Goal: Information Seeking & Learning: Learn about a topic

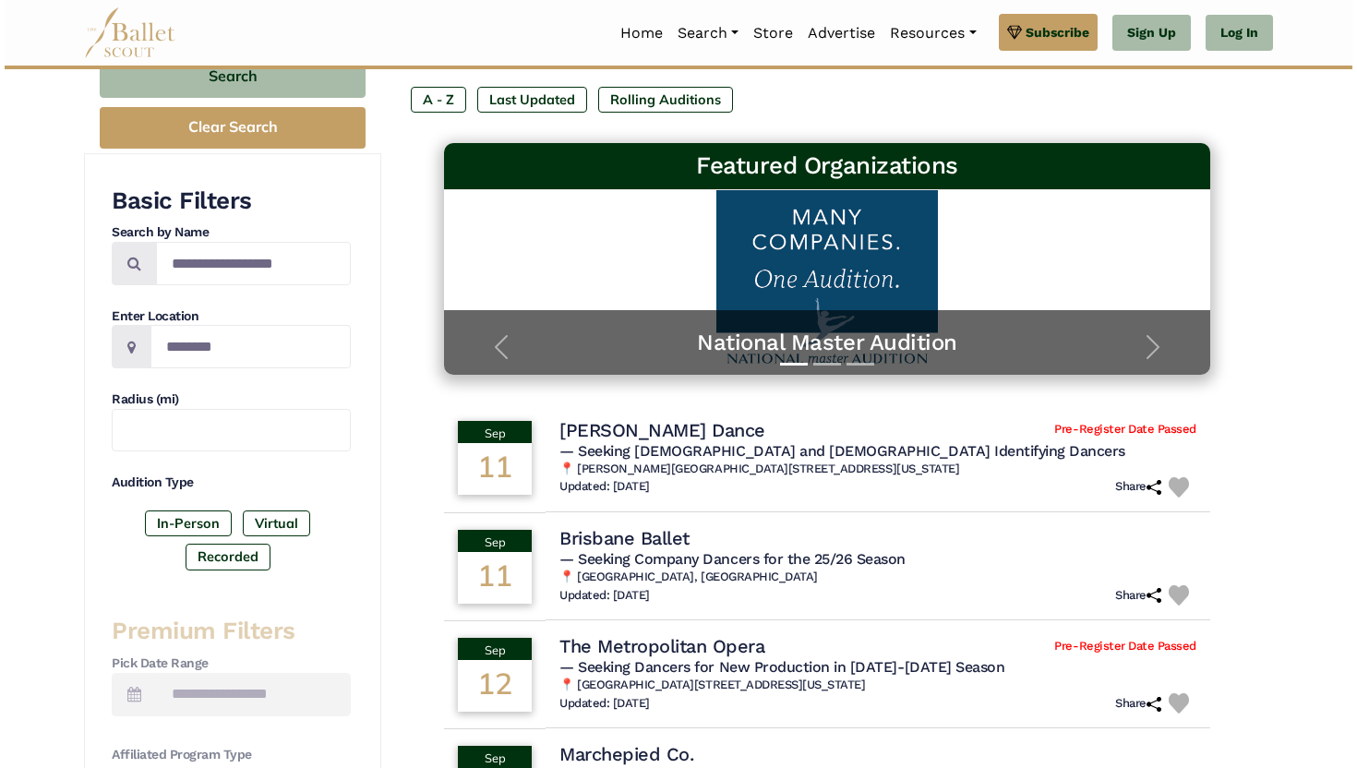
scroll to position [222, 0]
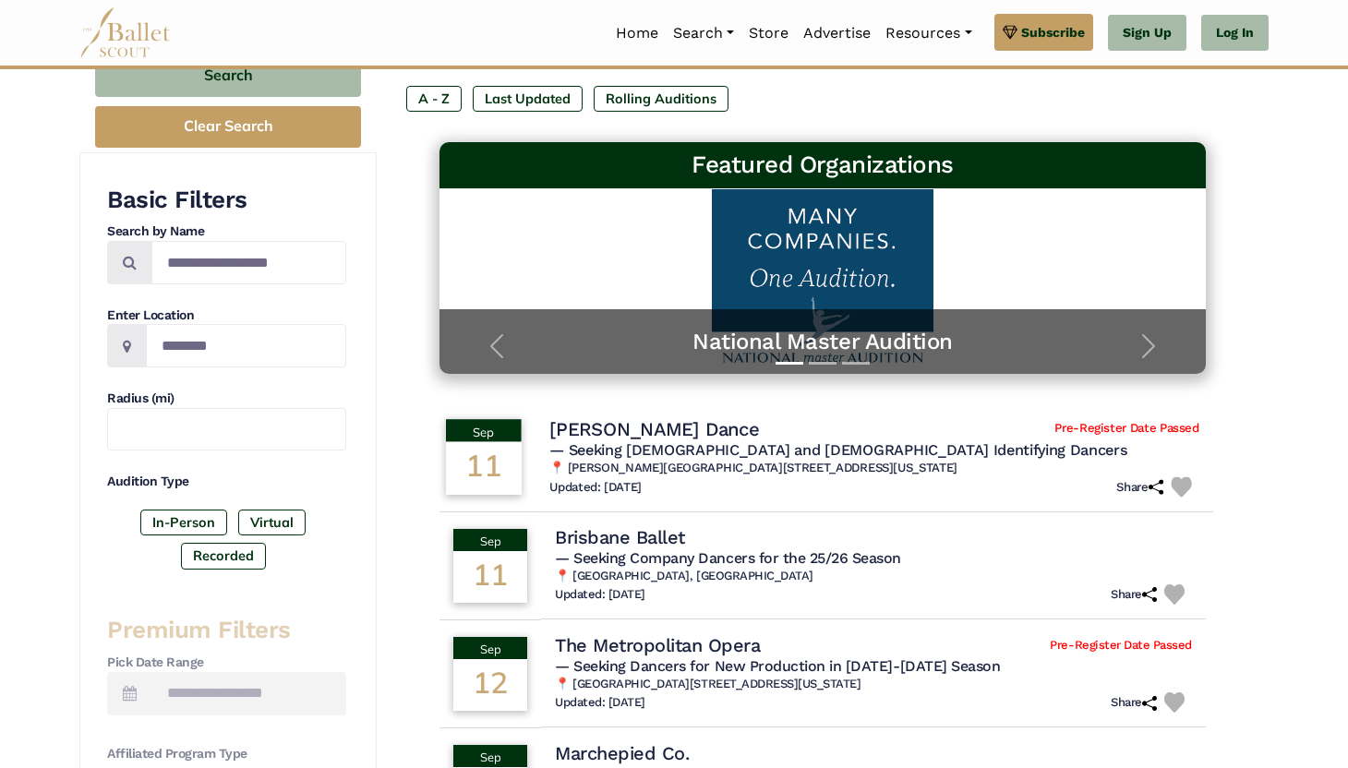
click at [700, 424] on h4 "Carolyn Dorfman Dance" at bounding box center [654, 428] width 210 height 25
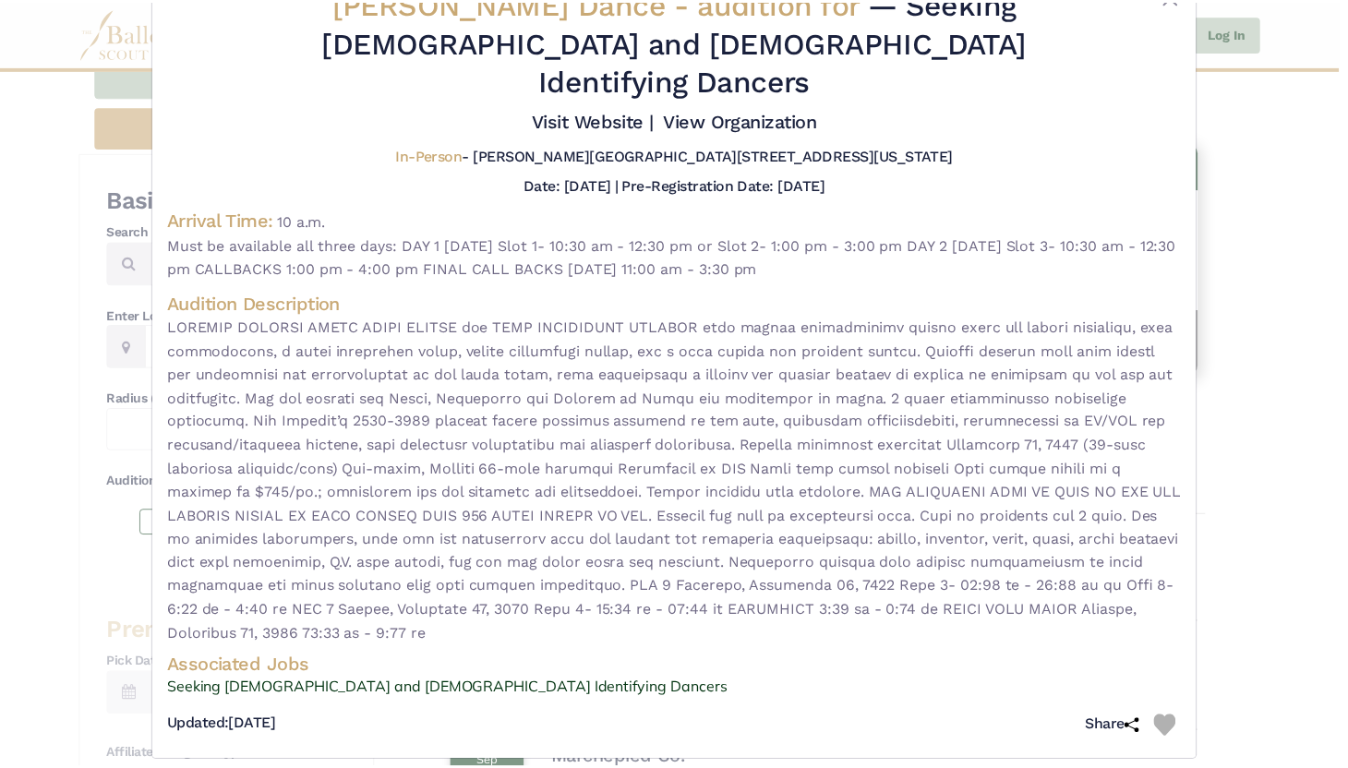
scroll to position [67, 0]
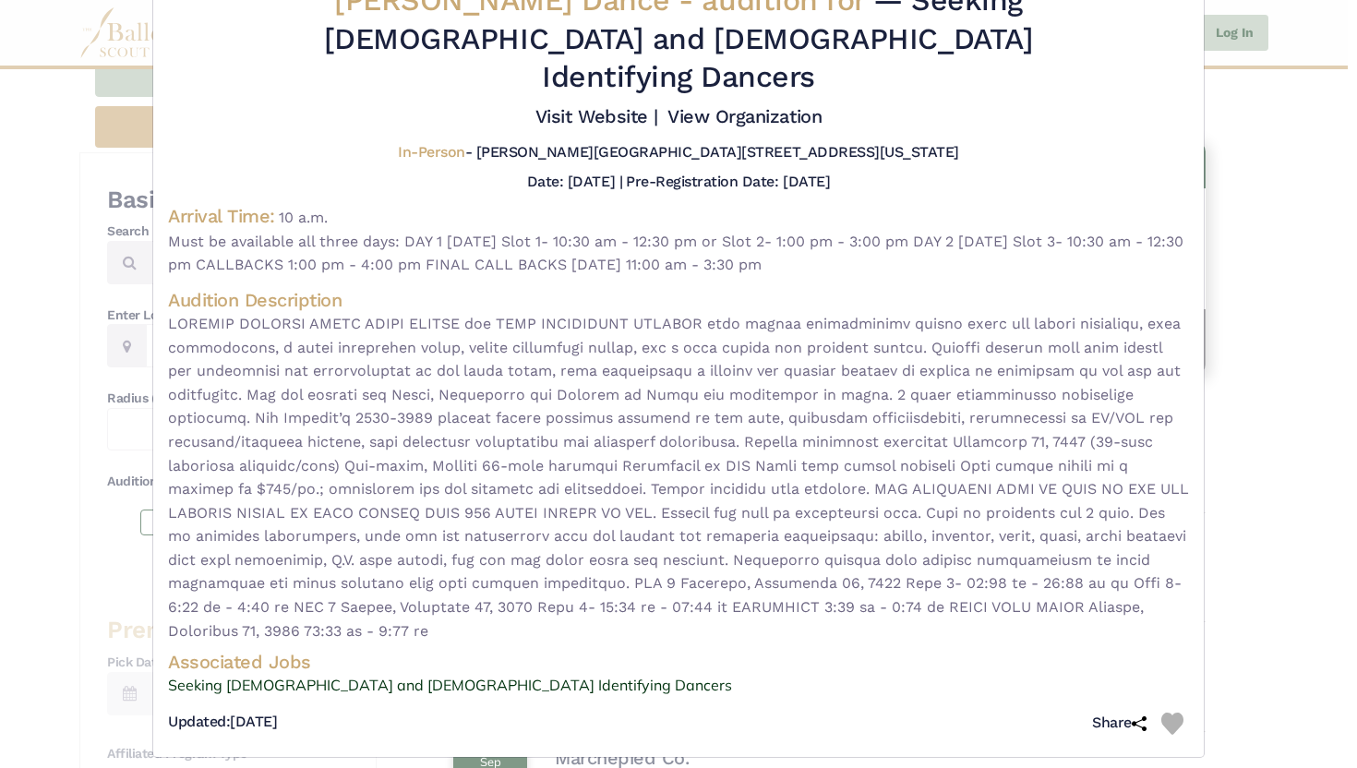
click at [1266, 473] on div "Carolyn Dorfman Dance - audition for — Seeking Male and Female Identifying Danc…" at bounding box center [678, 384] width 1357 height 768
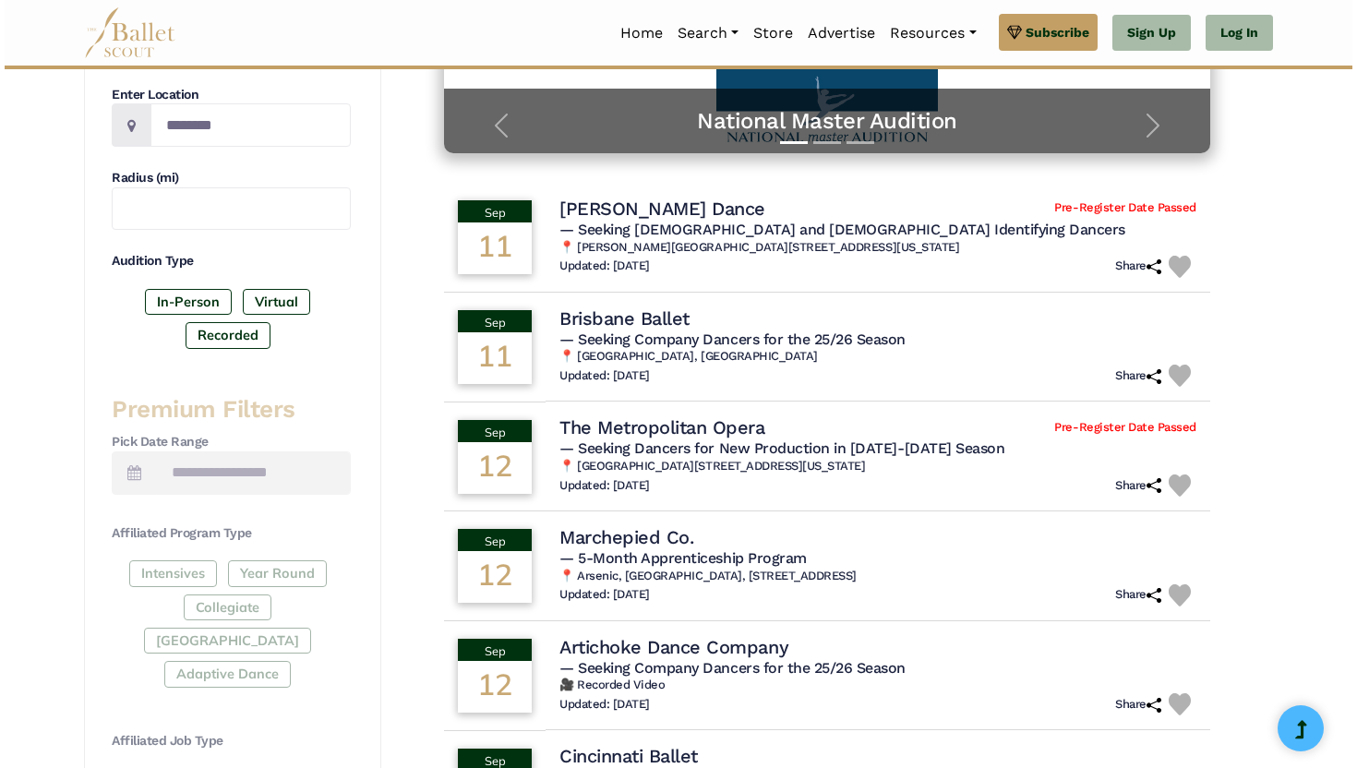
scroll to position [443, 0]
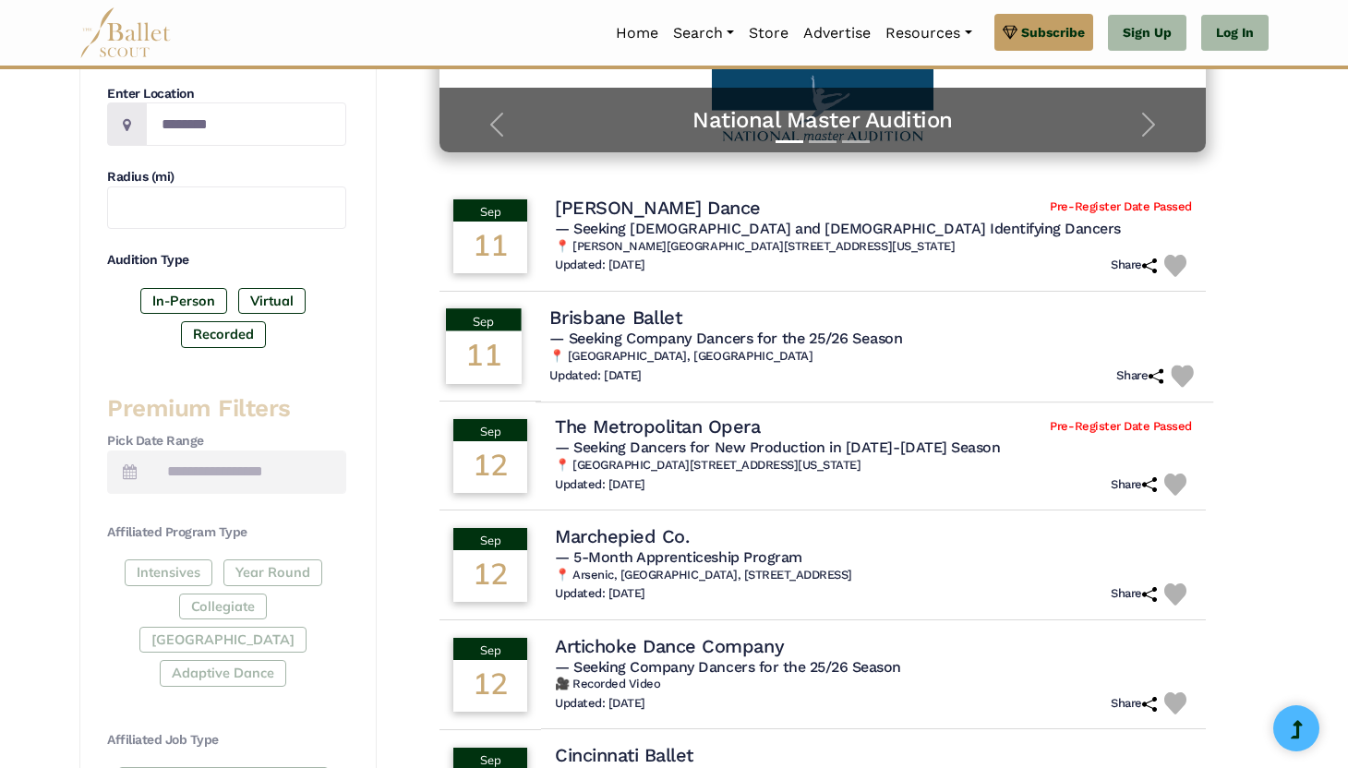
click at [1062, 360] on h6 "📍 [GEOGRAPHIC_DATA], [GEOGRAPHIC_DATA]" at bounding box center [874, 356] width 650 height 16
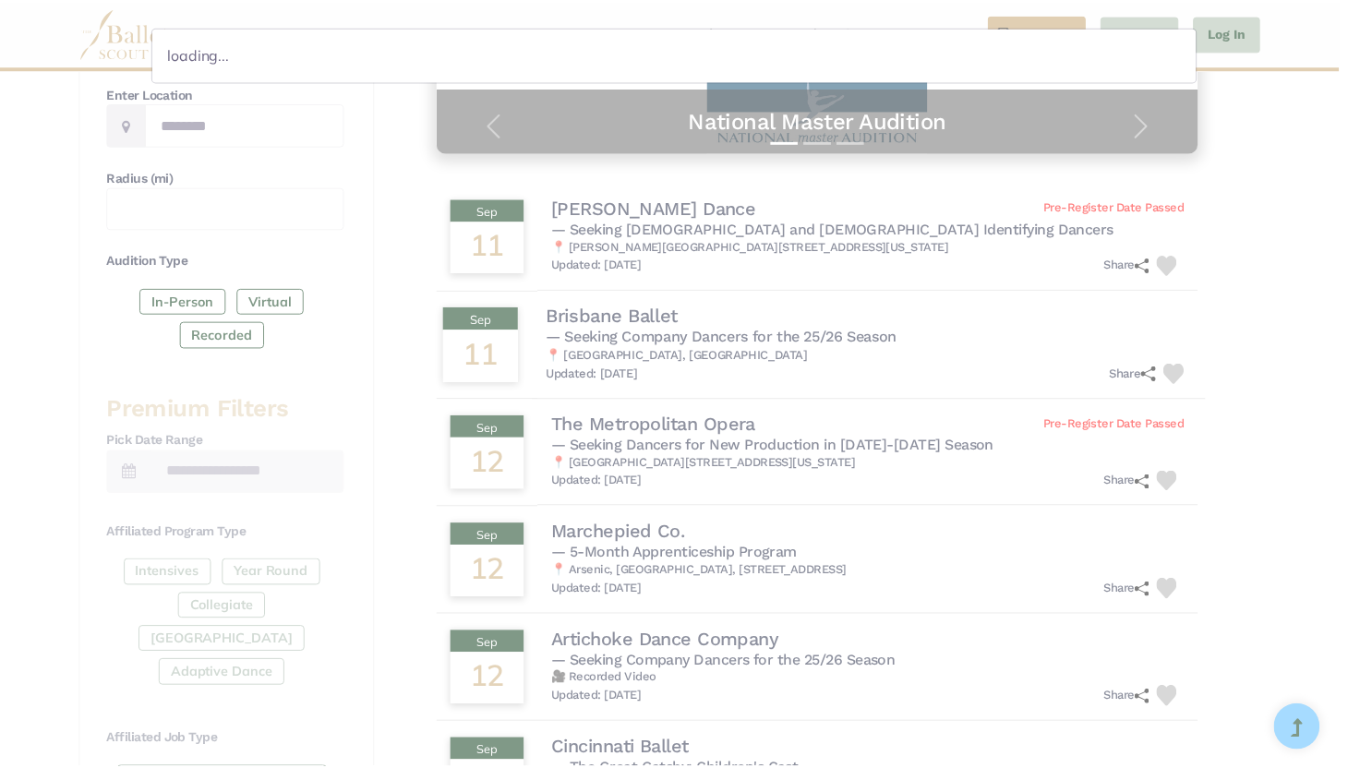
scroll to position [0, 0]
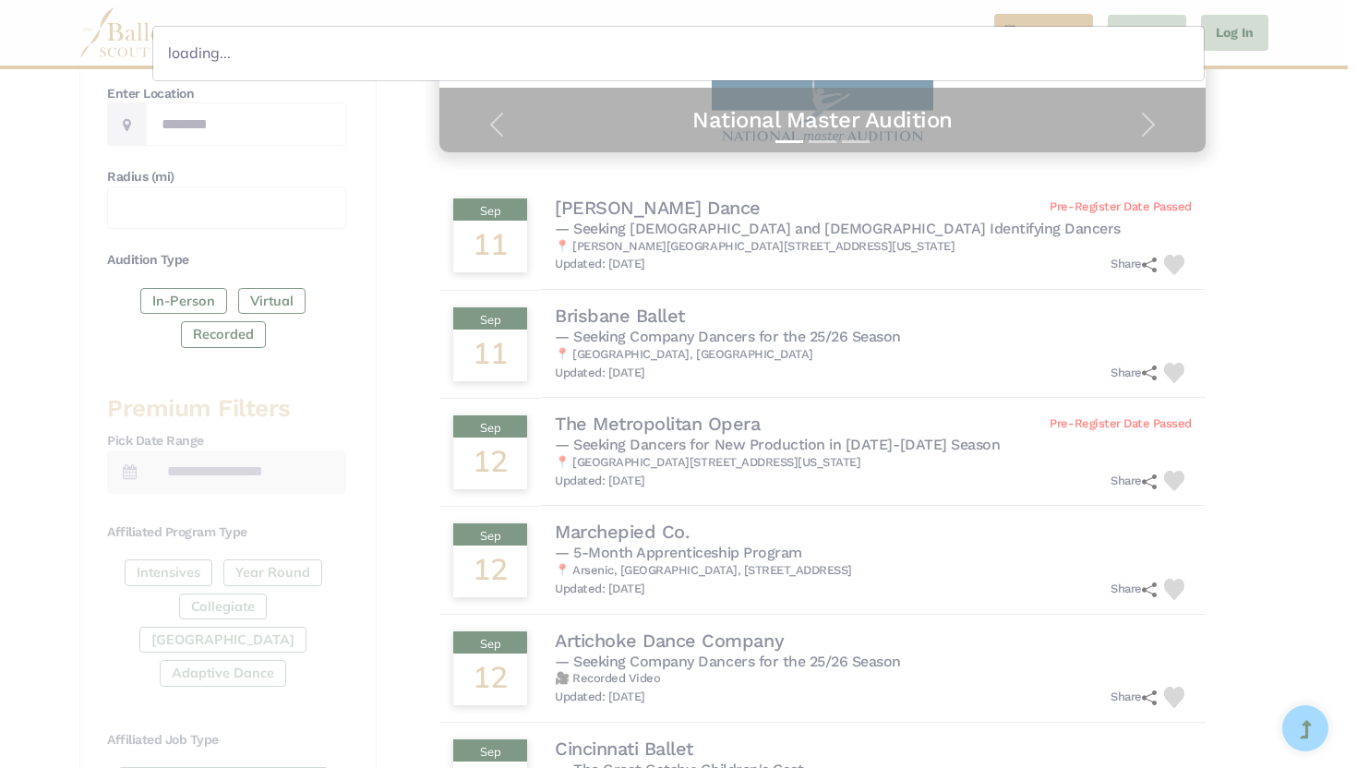
click at [885, 319] on div "loading..." at bounding box center [678, 384] width 1357 height 768
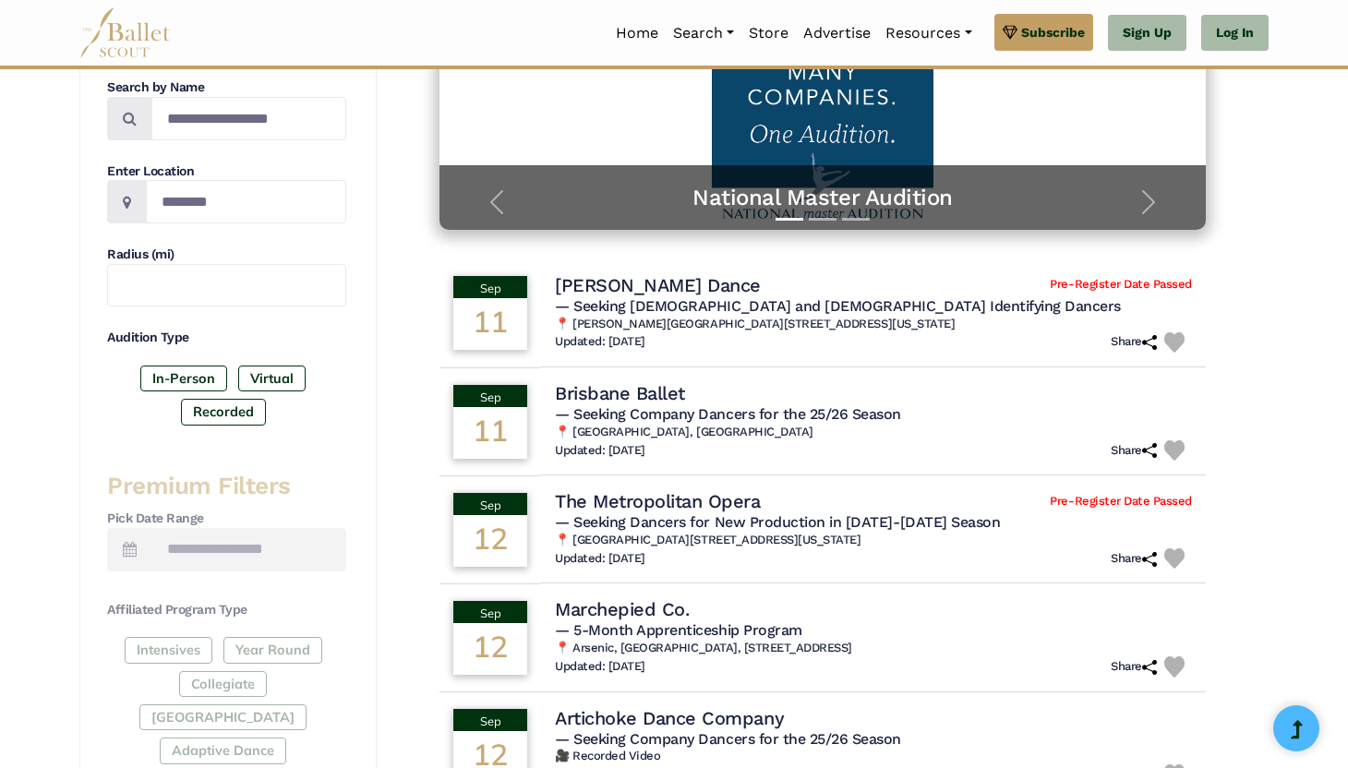
scroll to position [332, 0]
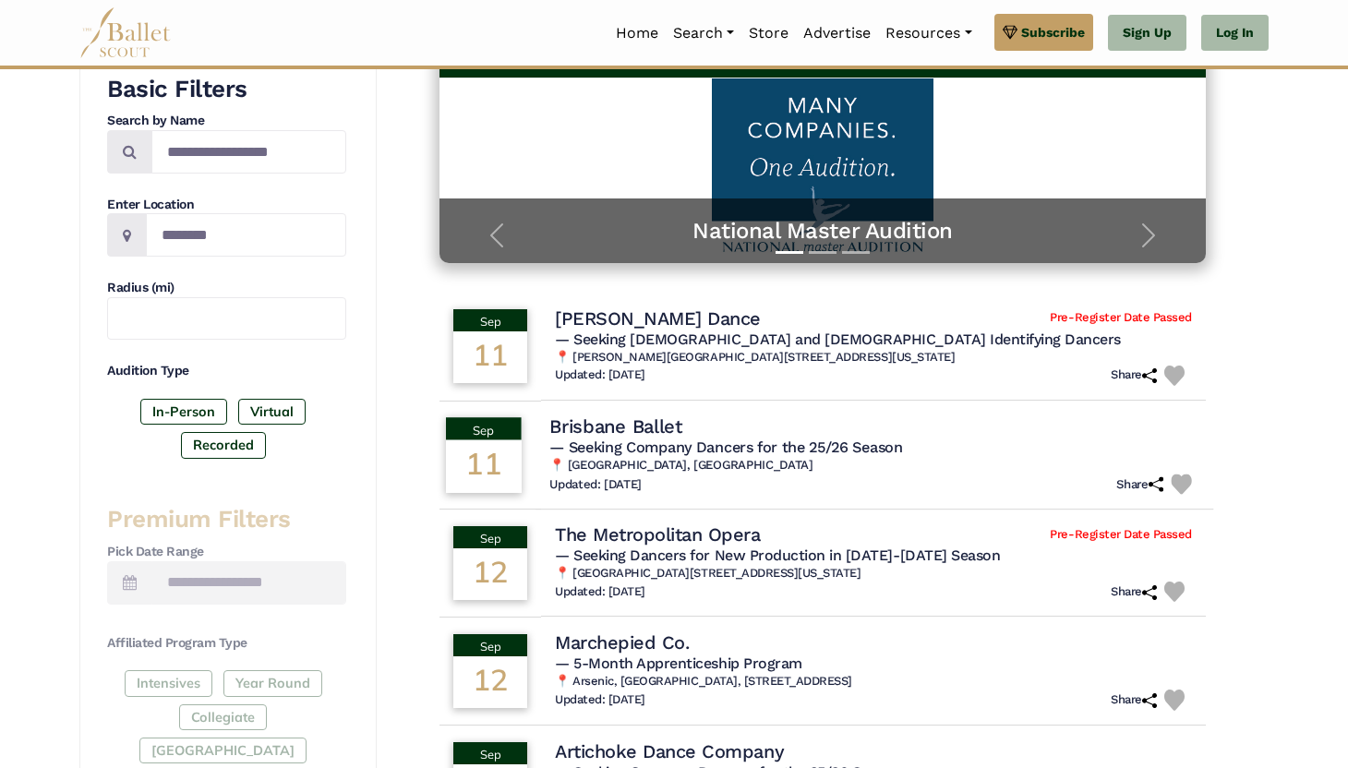
click at [696, 473] on div "Updated: Aug. 21, 2025 Share" at bounding box center [874, 483] width 650 height 21
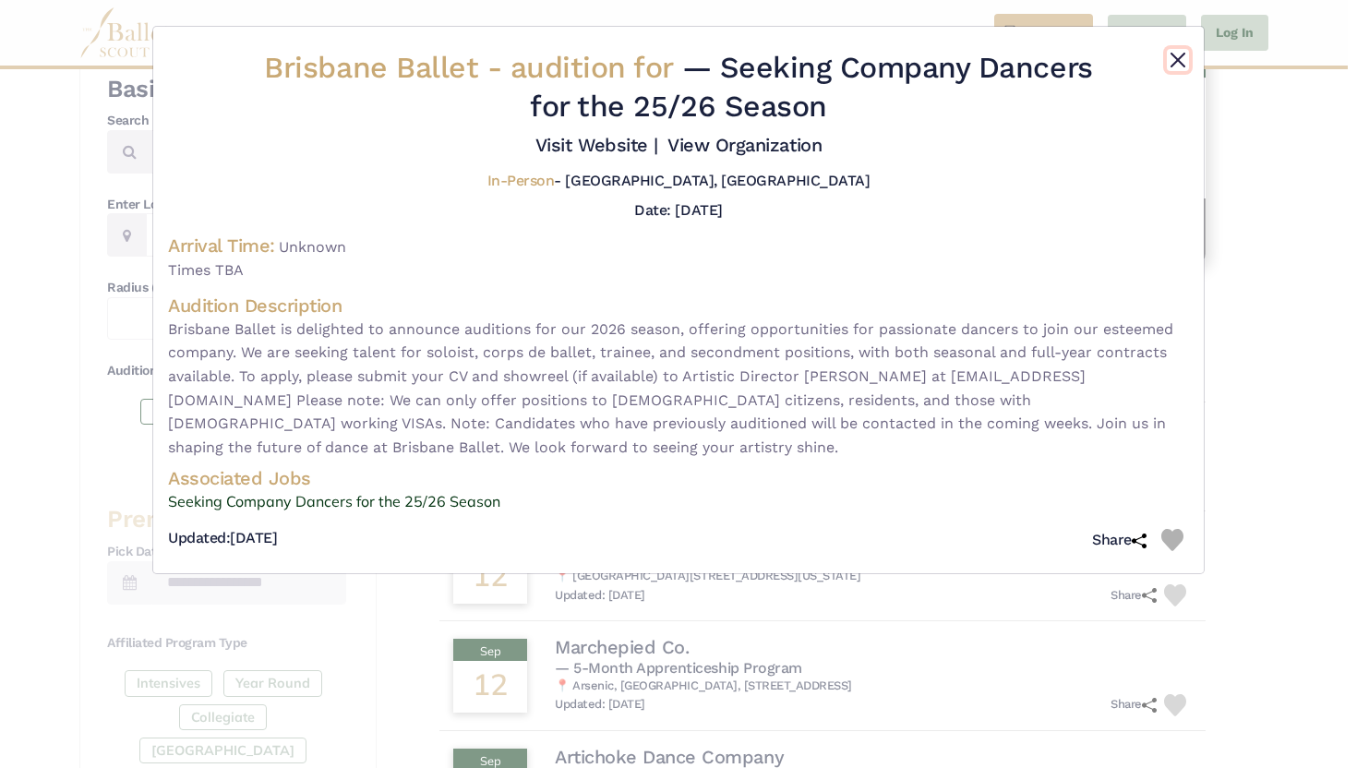
click at [1184, 56] on button "Close" at bounding box center [1178, 60] width 22 height 22
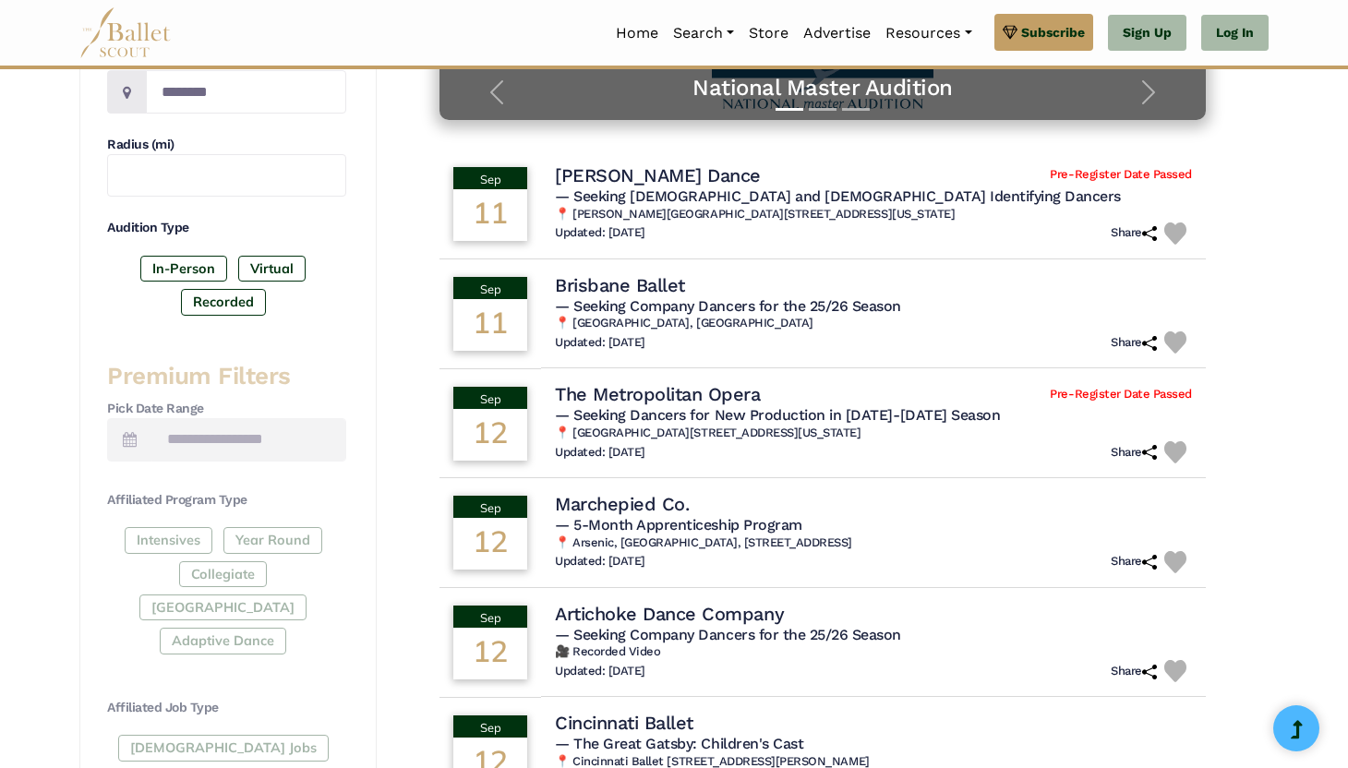
scroll to position [480, 0]
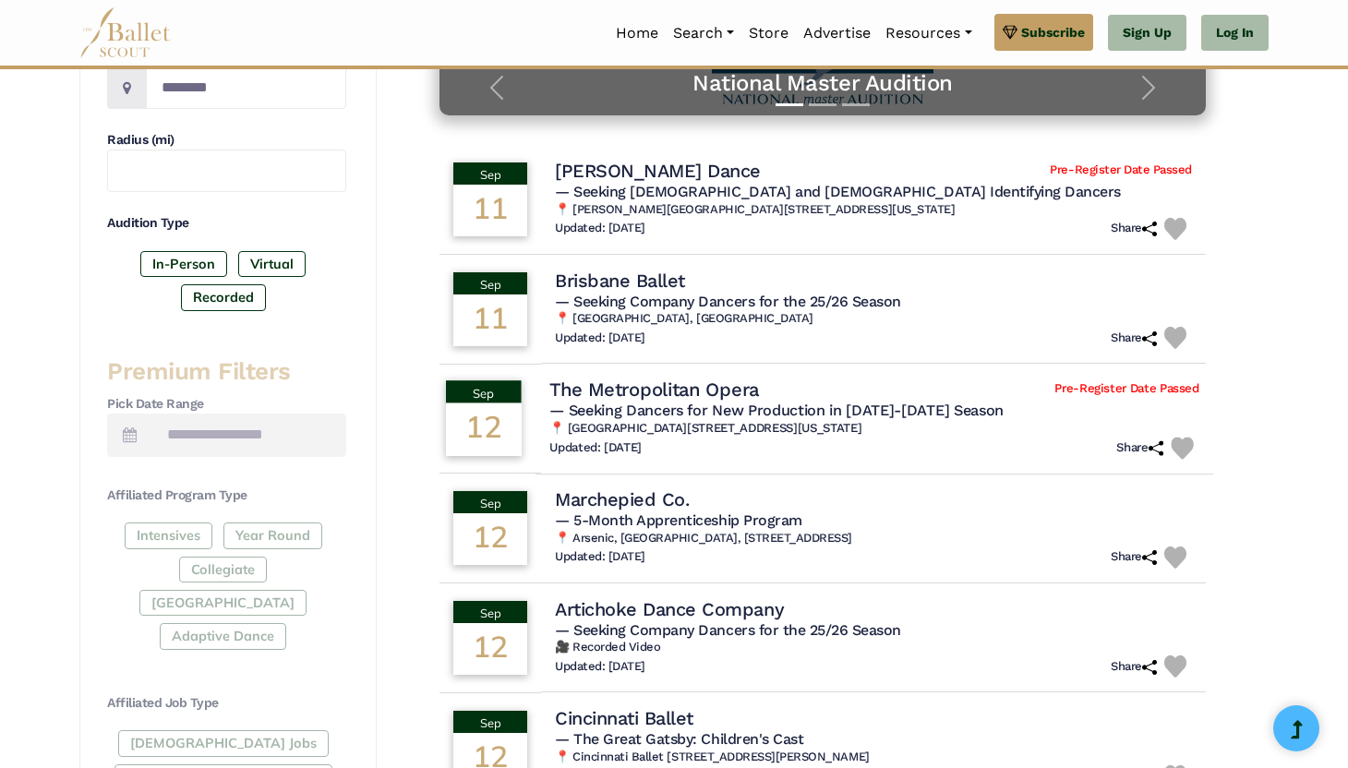
click at [1000, 414] on h5 "— Seeking Dancers for New Production in [DATE]-[DATE] Season" at bounding box center [874, 410] width 650 height 19
click at [706, 401] on h4 "The Metropolitan Opera" at bounding box center [654, 389] width 210 height 25
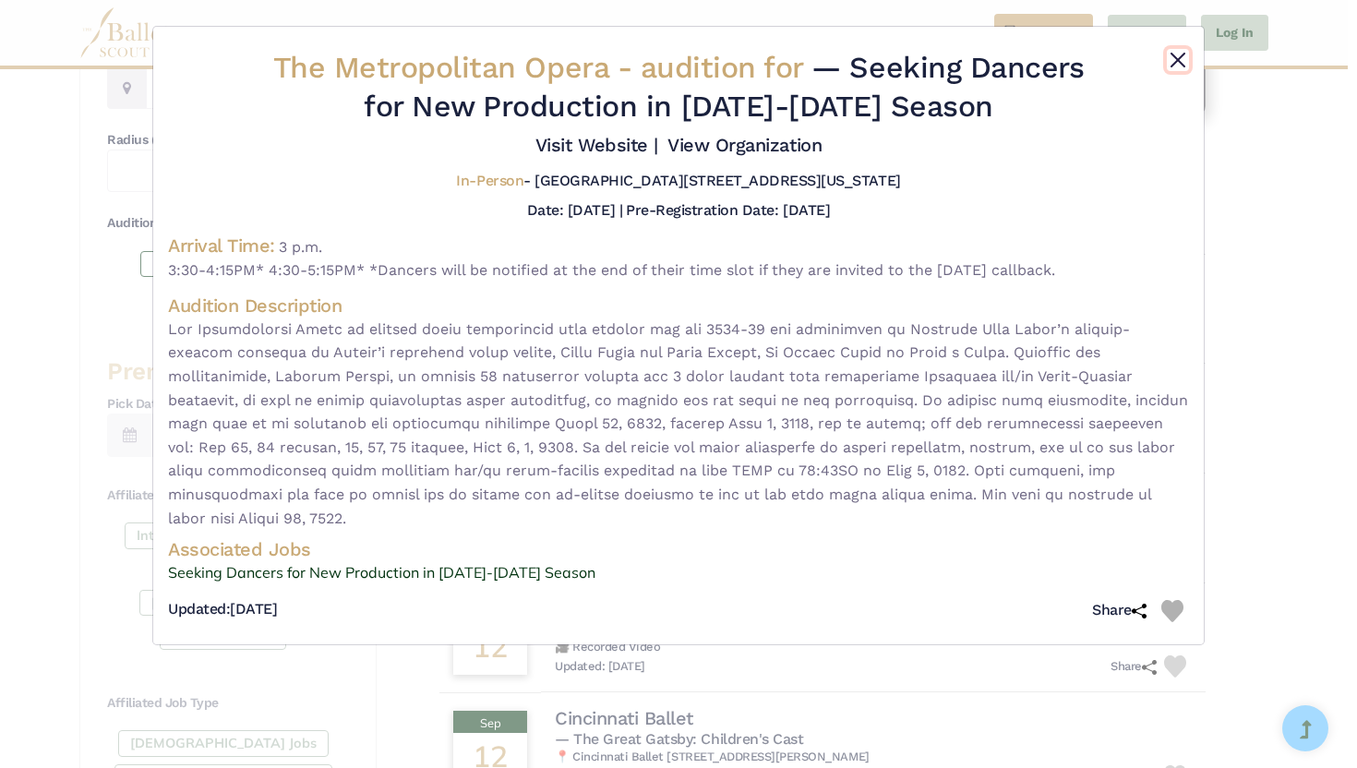
click at [1181, 51] on button "Close" at bounding box center [1178, 60] width 22 height 22
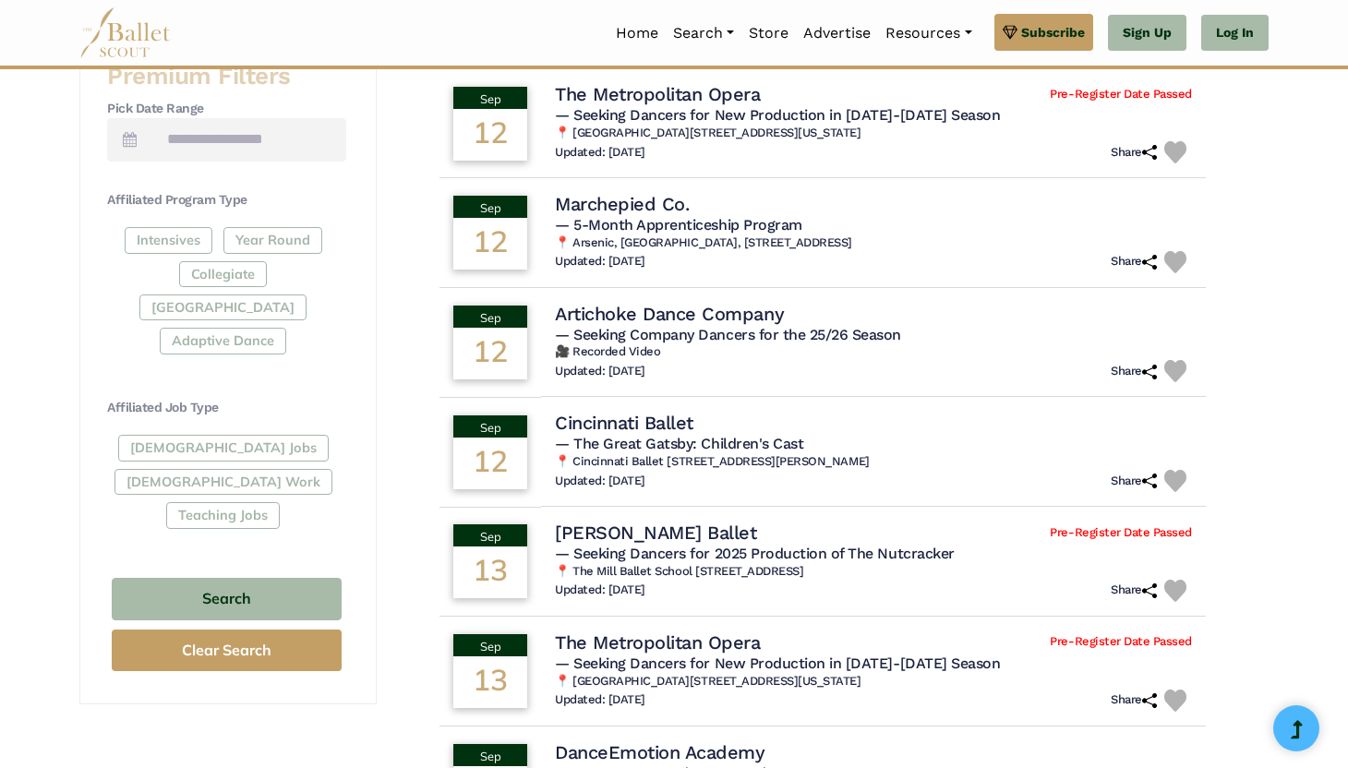
scroll to position [812, 0]
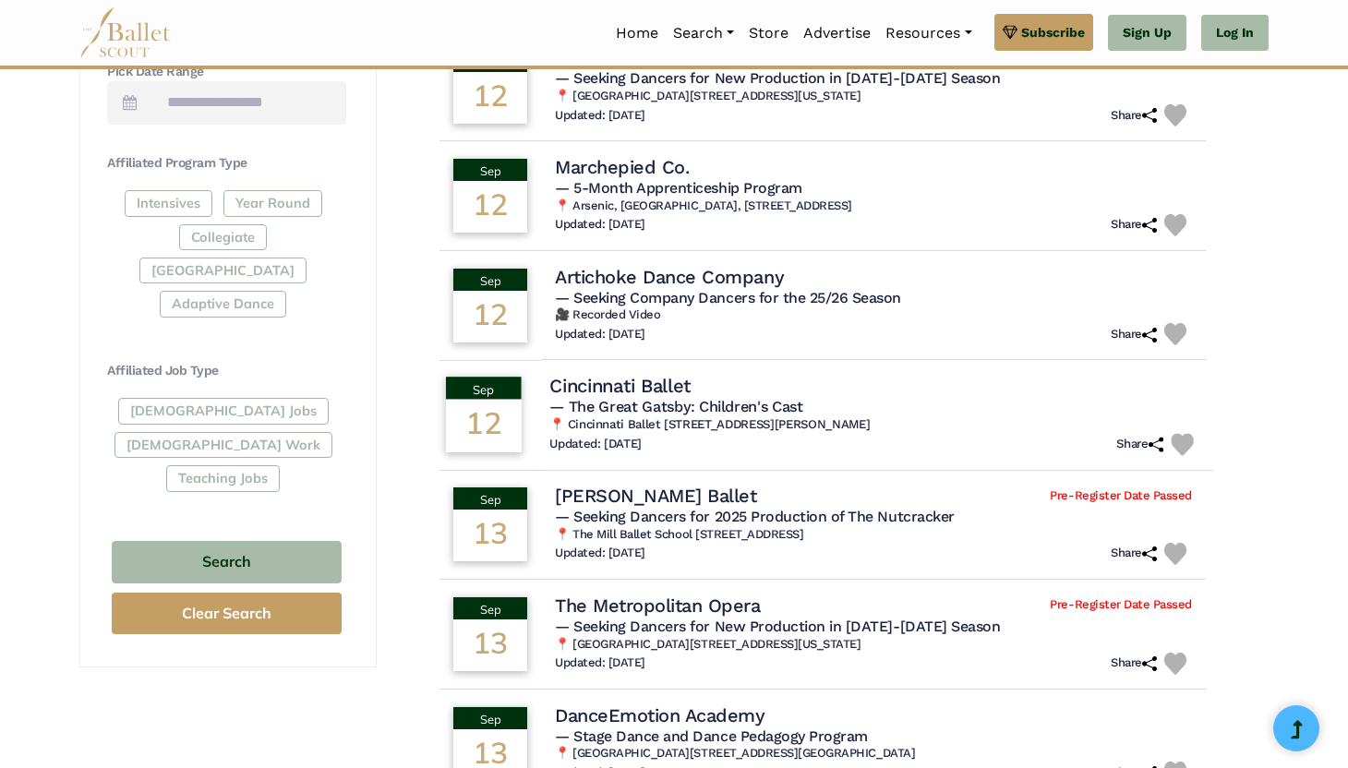
click at [987, 413] on h5 "— The Great Gatsby: Children's Cast" at bounding box center [874, 407] width 650 height 19
click at [718, 415] on span "— The Great Gatsby: Children's Cast" at bounding box center [676, 407] width 254 height 18
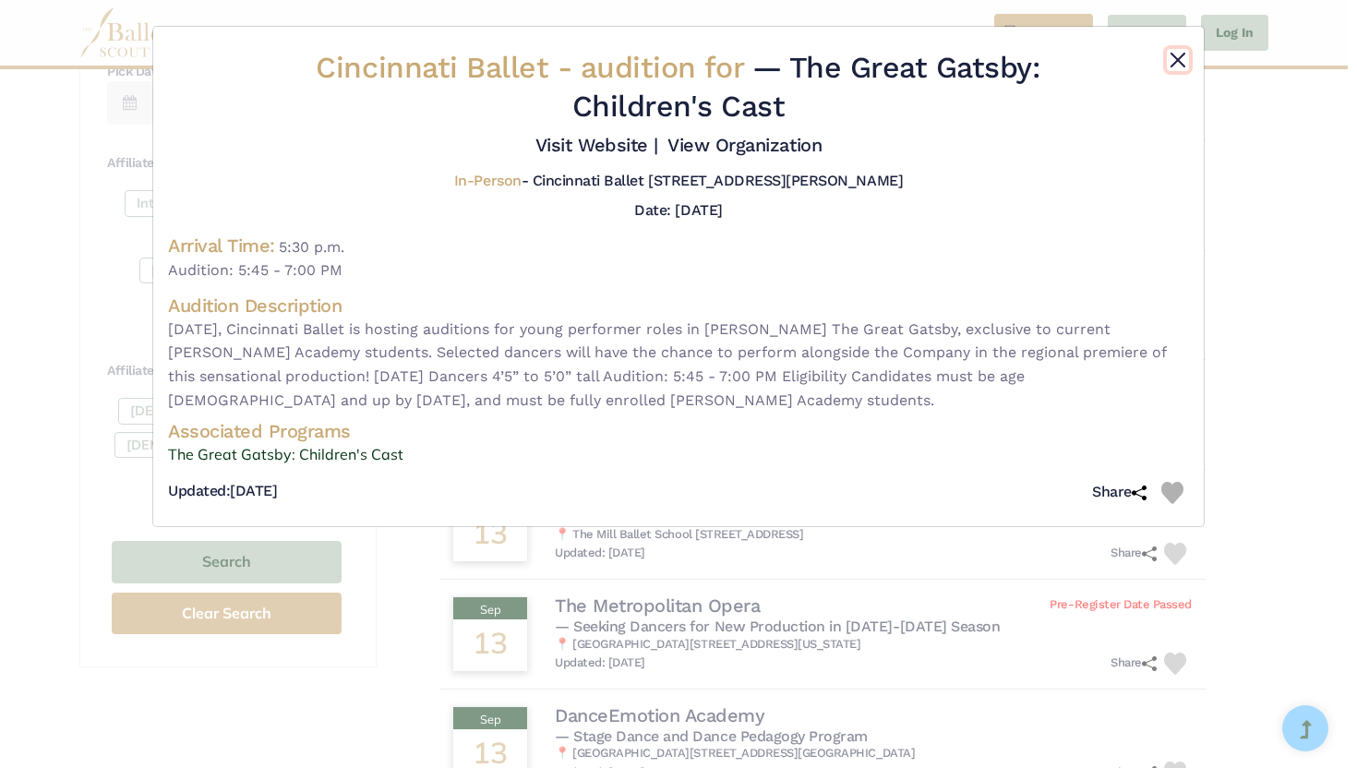
click at [1171, 62] on button "Close" at bounding box center [1178, 60] width 22 height 22
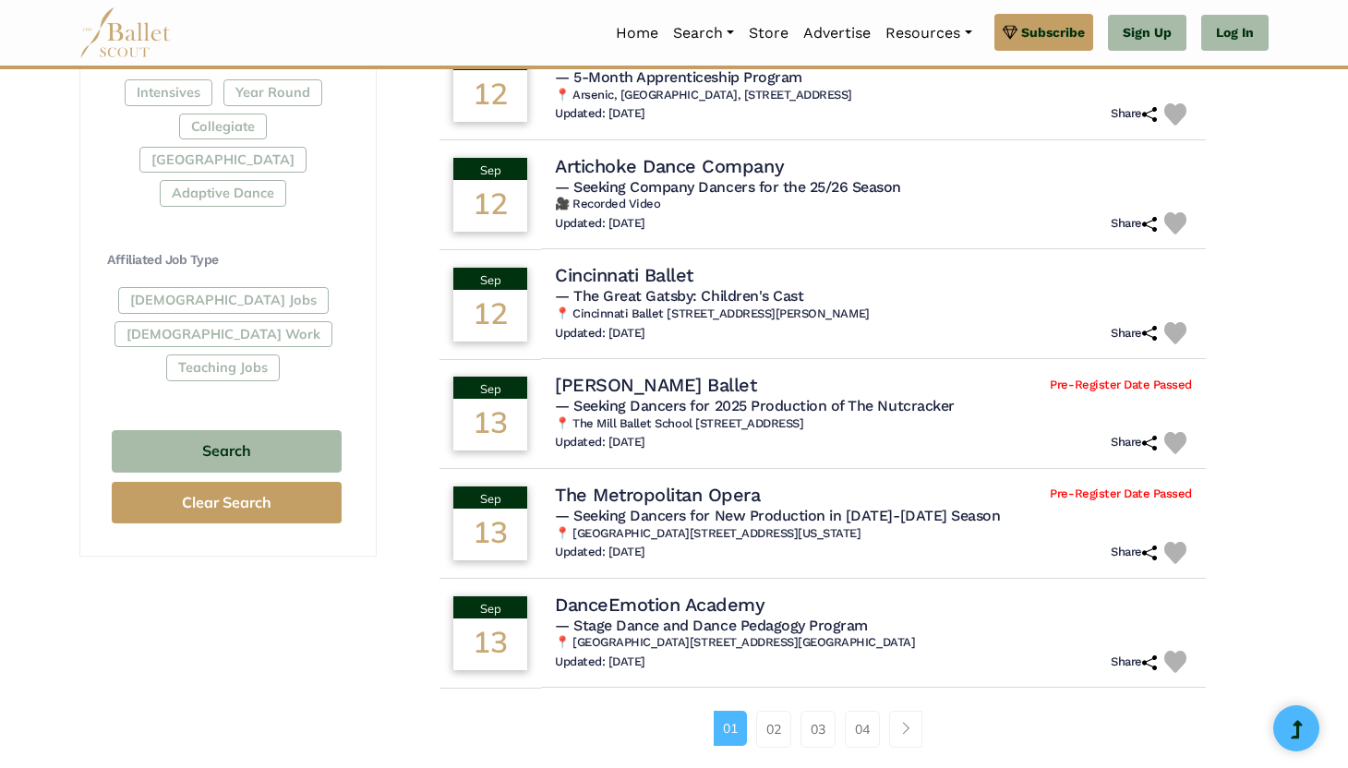
scroll to position [960, 0]
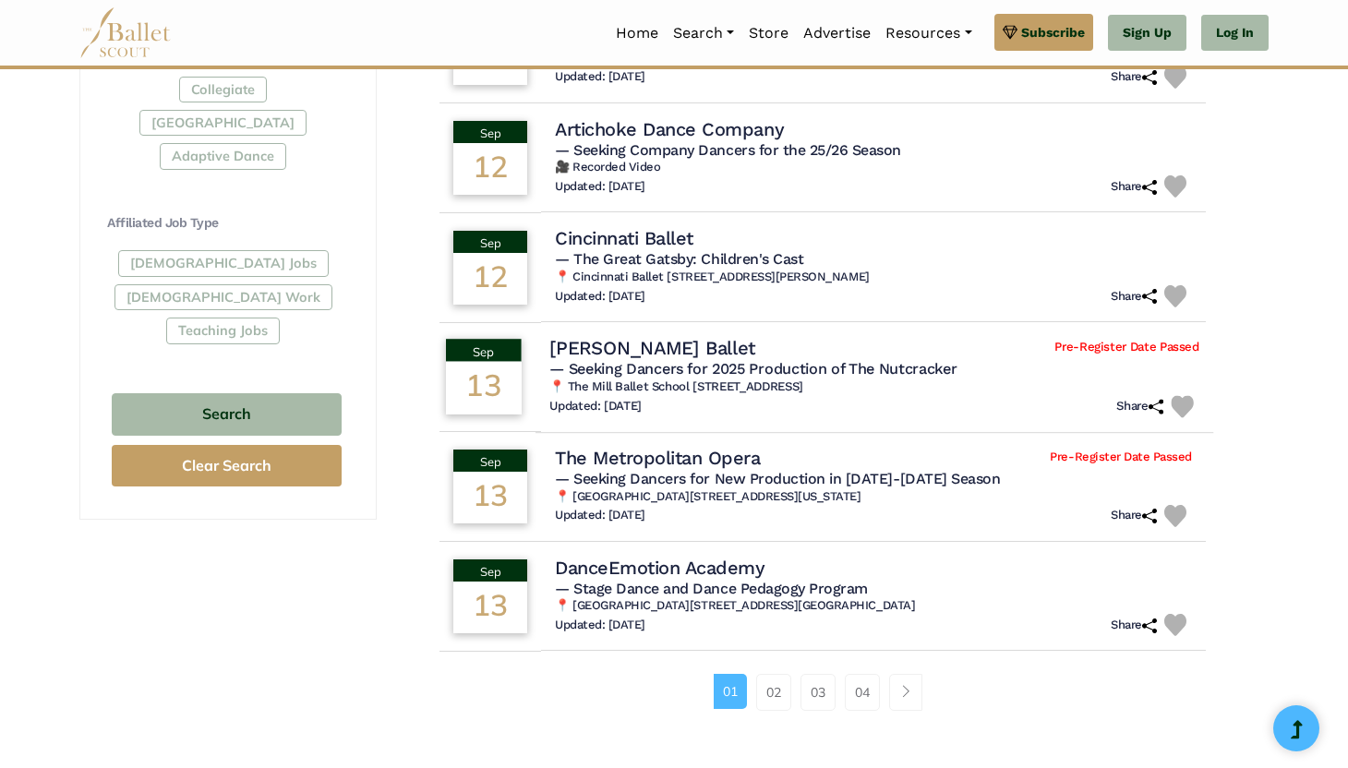
click at [940, 363] on span "— Seeking Dancers for 2025 Production of The Nutcracker" at bounding box center [752, 369] width 407 height 18
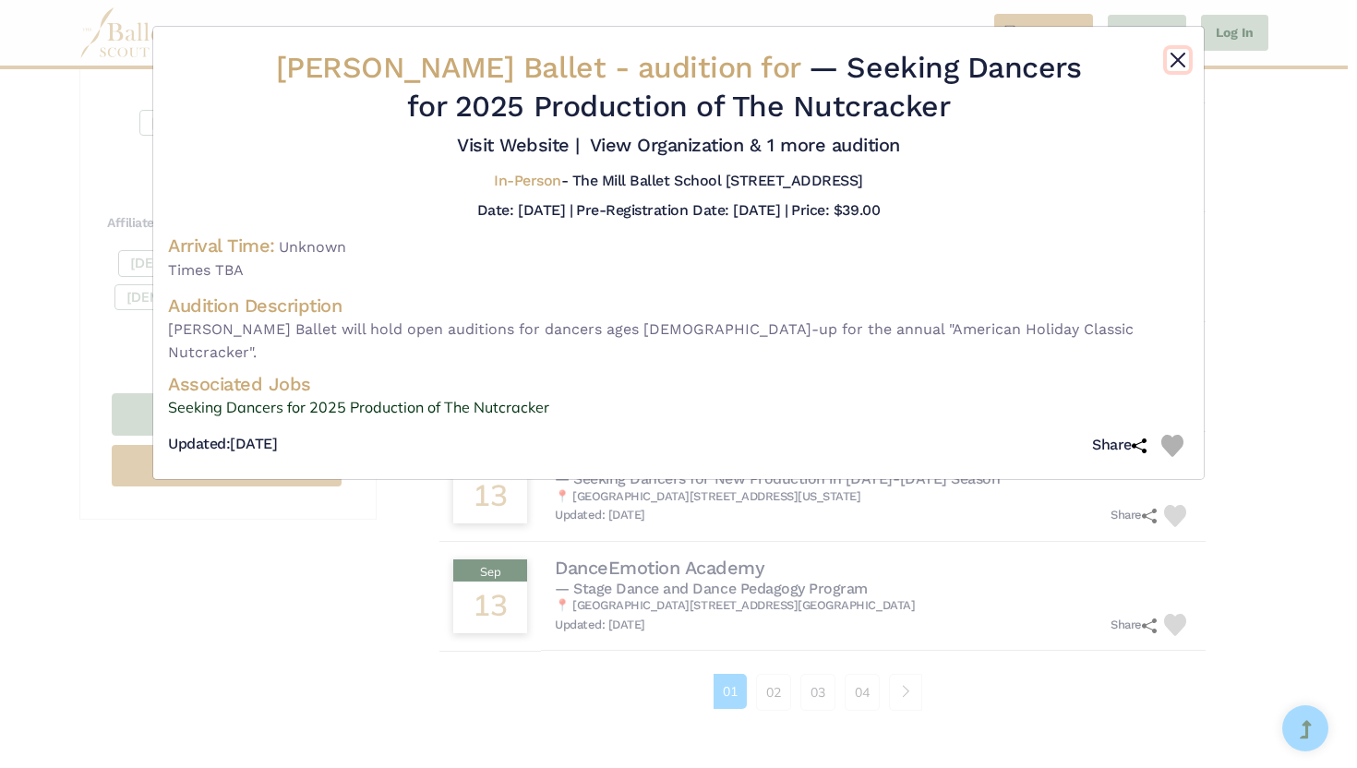
click at [1185, 54] on button "Close" at bounding box center [1178, 60] width 22 height 22
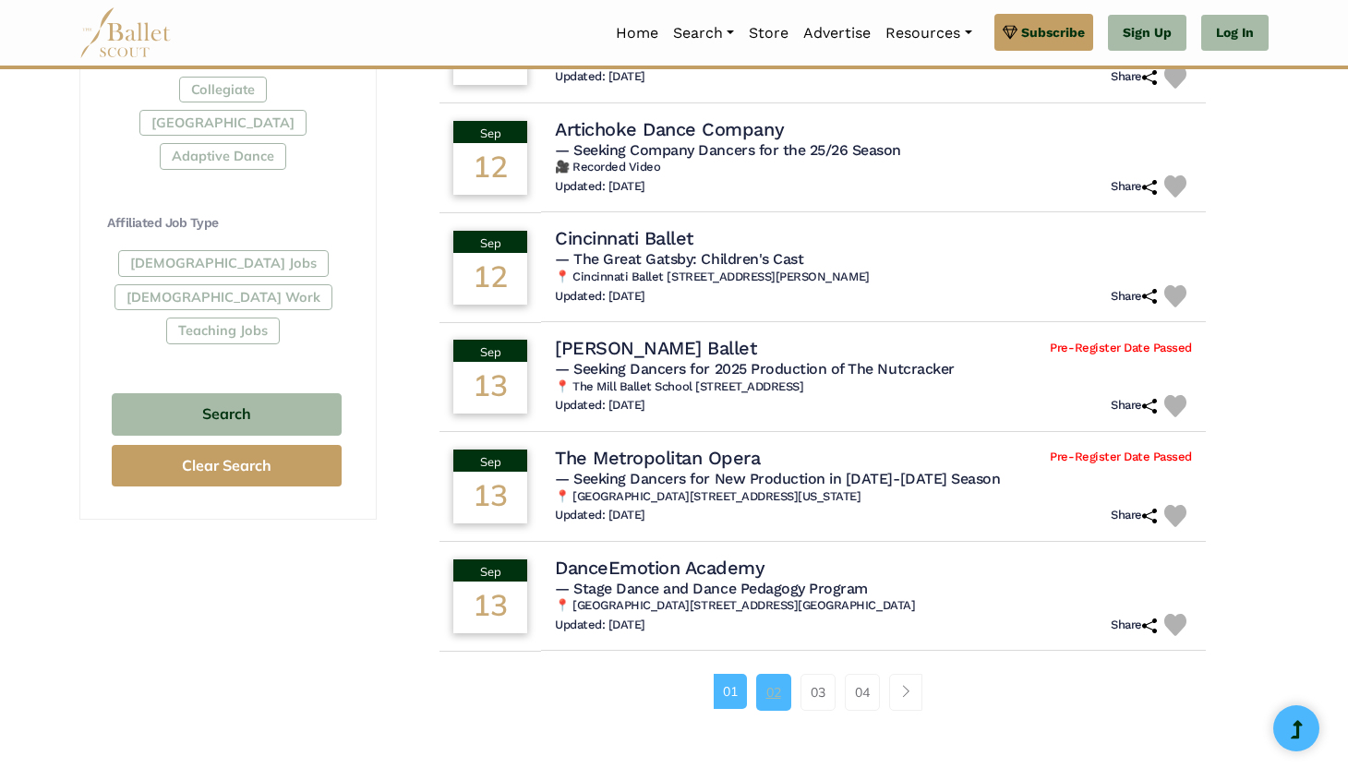
click at [778, 688] on link "02" at bounding box center [773, 692] width 35 height 37
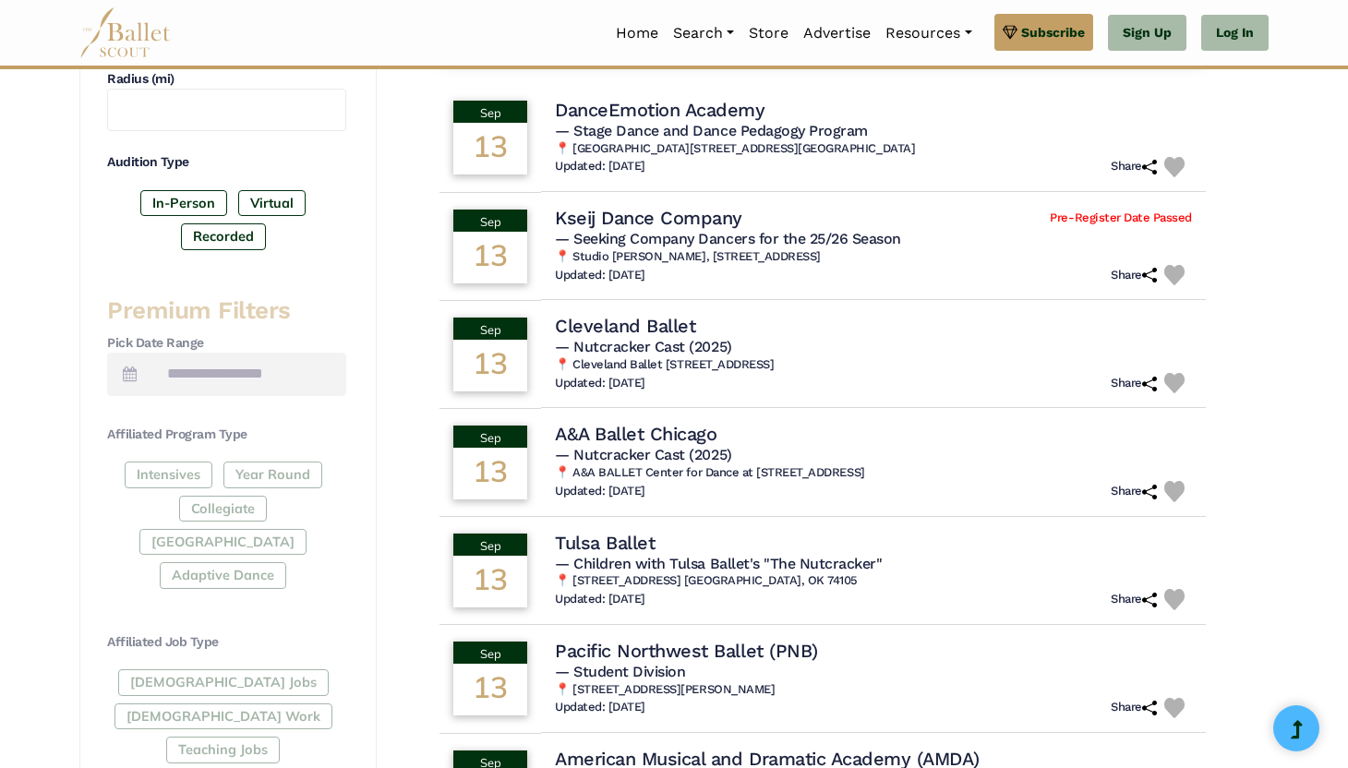
scroll to position [554, 0]
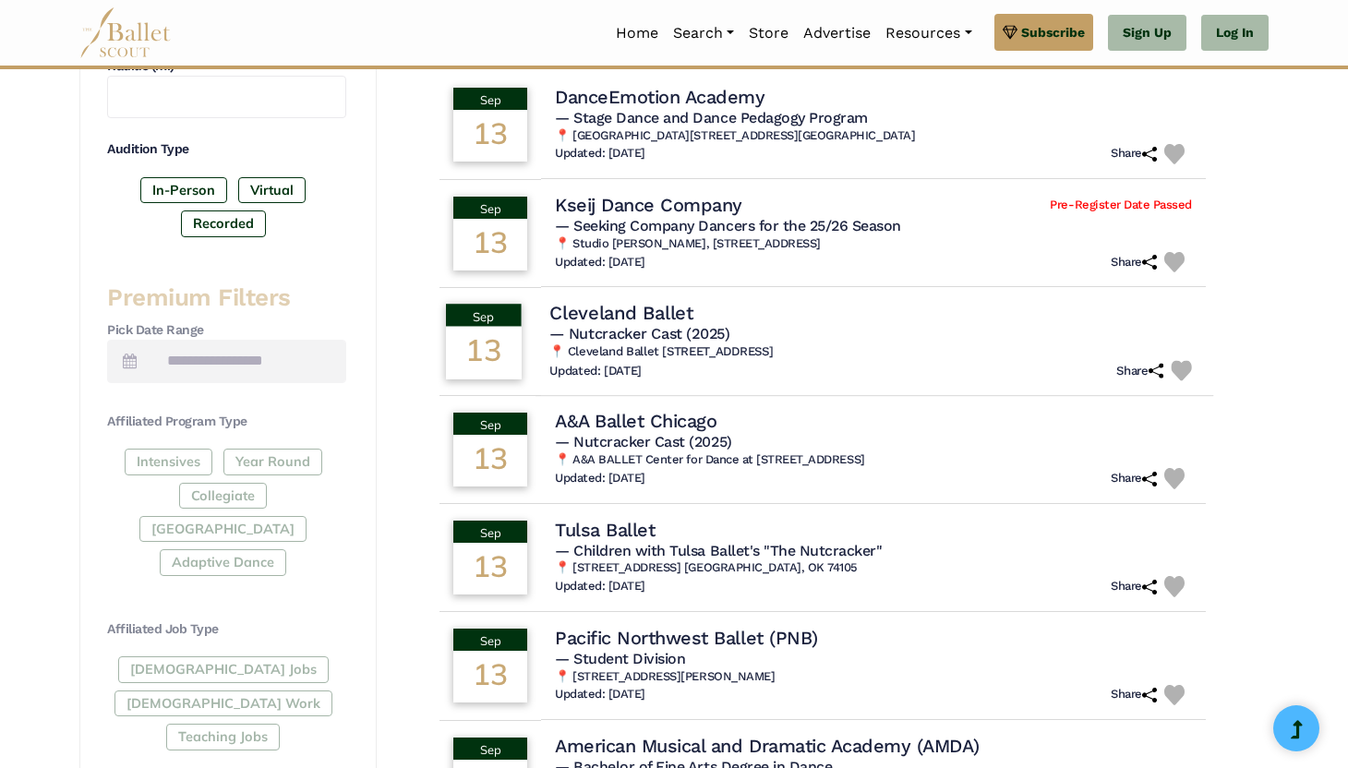
click at [890, 345] on h6 "📍 Cleveland Ballet 23020 Miles Road, Cleveland, OH 44128" at bounding box center [874, 352] width 650 height 16
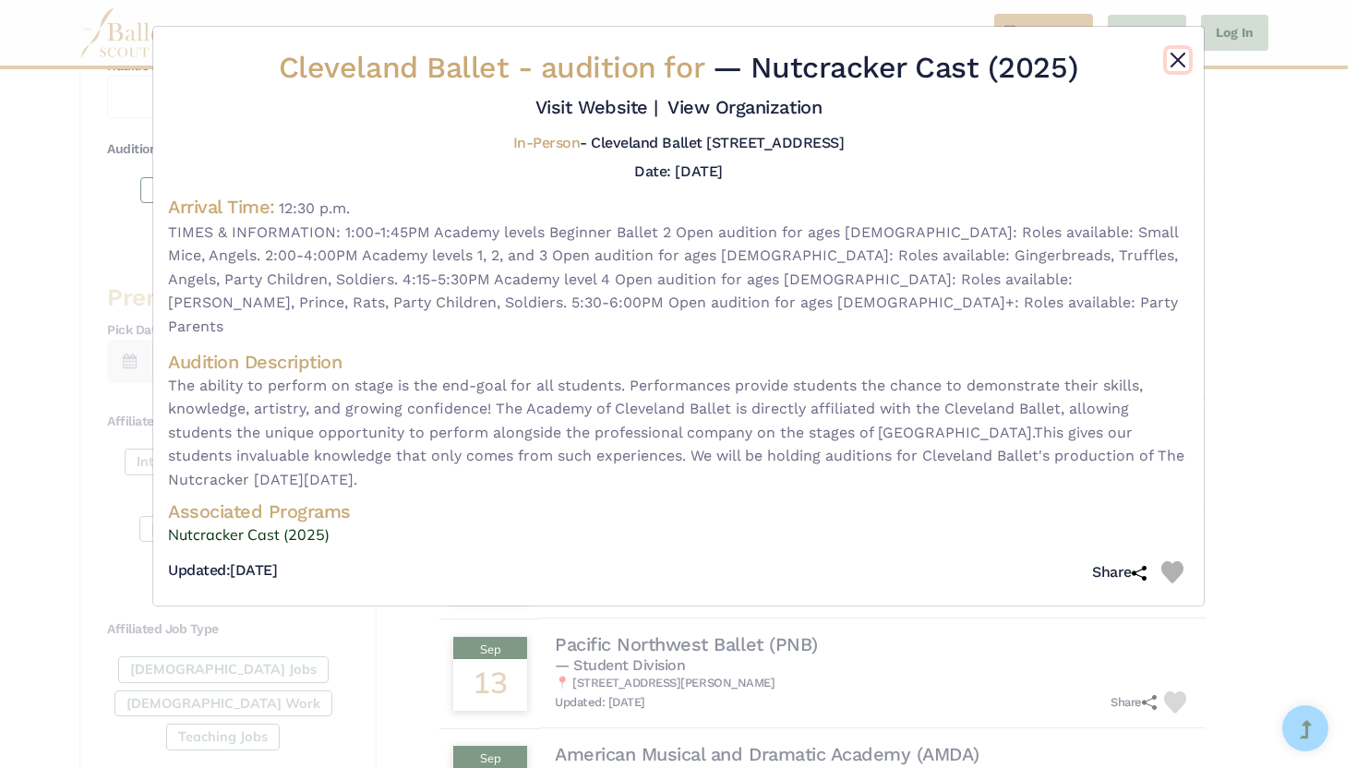
click at [1184, 56] on button "Close" at bounding box center [1178, 60] width 22 height 22
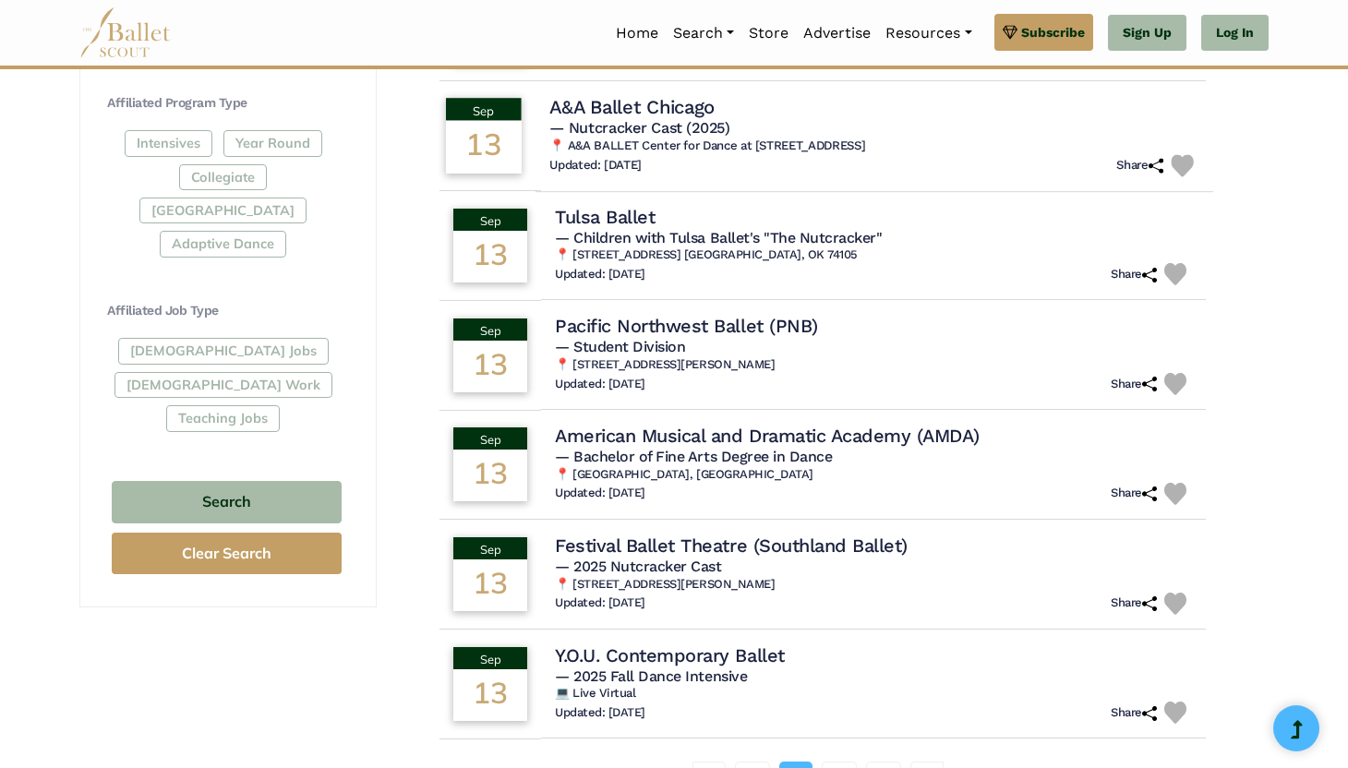
scroll to position [886, 0]
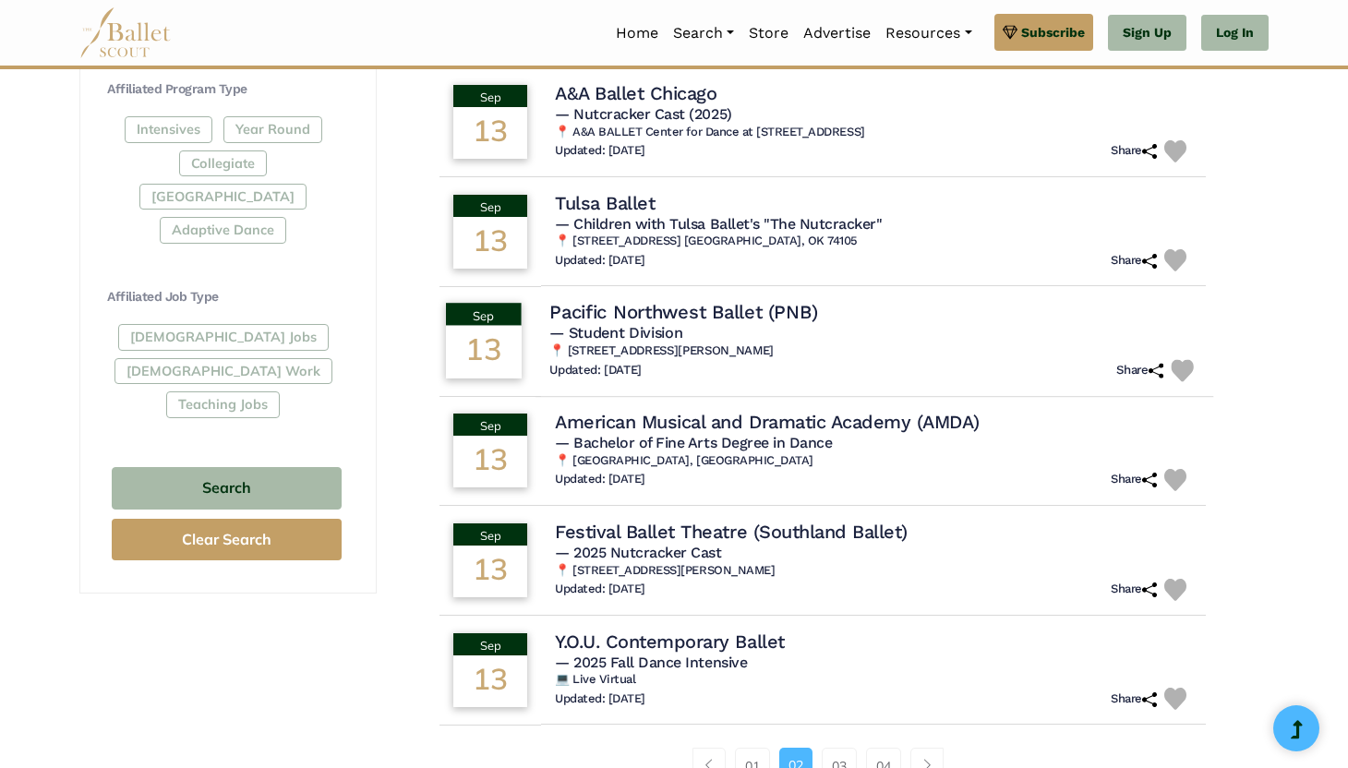
click at [882, 375] on div "Updated: Aug. 21, 2025 Share" at bounding box center [874, 370] width 650 height 22
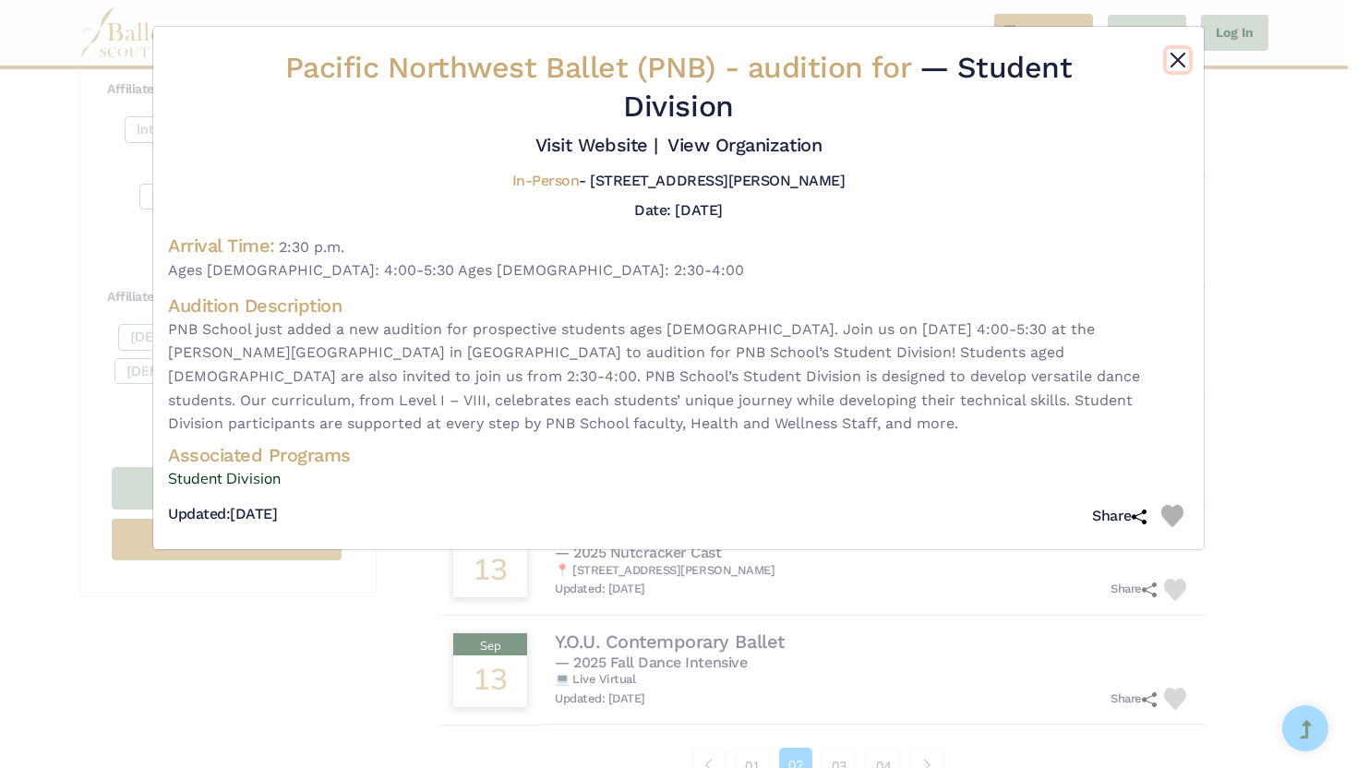
click at [1186, 53] on button "Close" at bounding box center [1178, 60] width 22 height 22
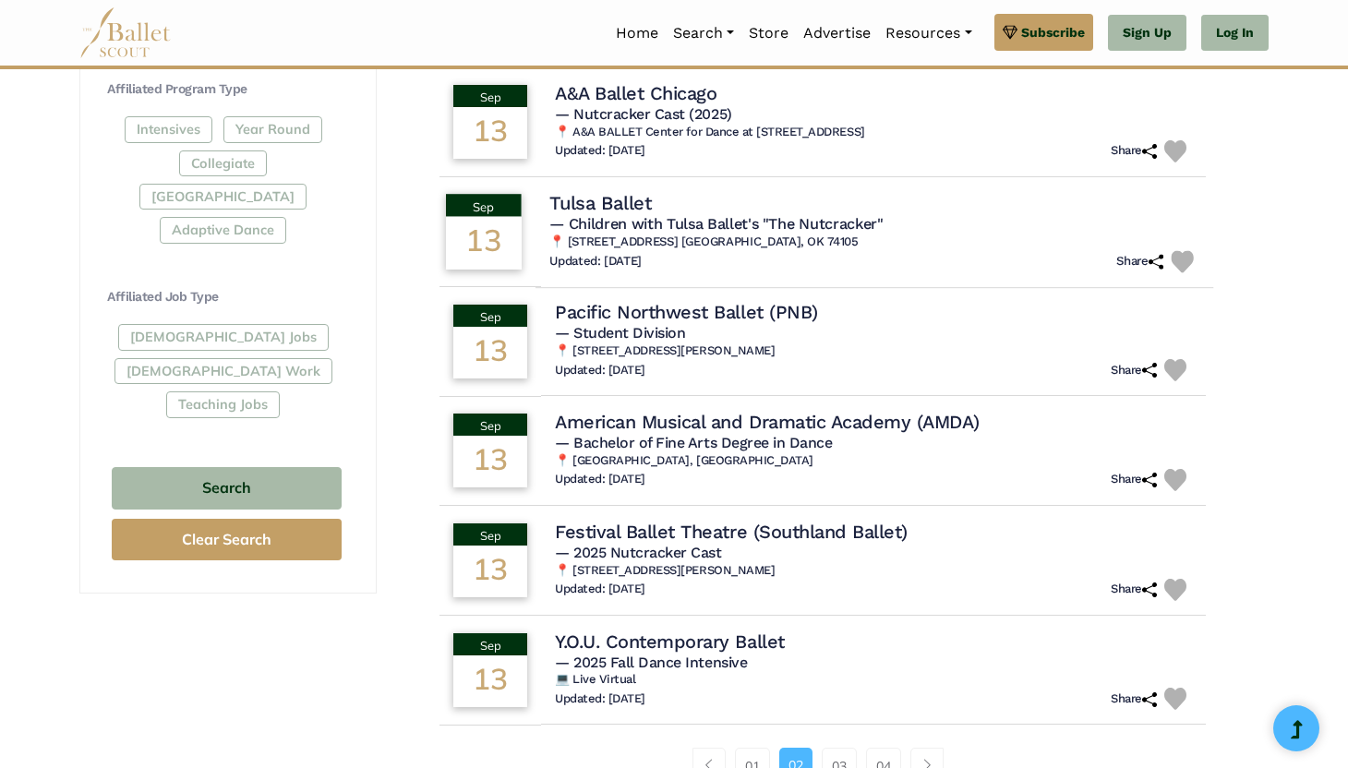
click at [869, 217] on span "— Children with Tulsa Ballet's "The Nutcracker"" at bounding box center [716, 223] width 334 height 18
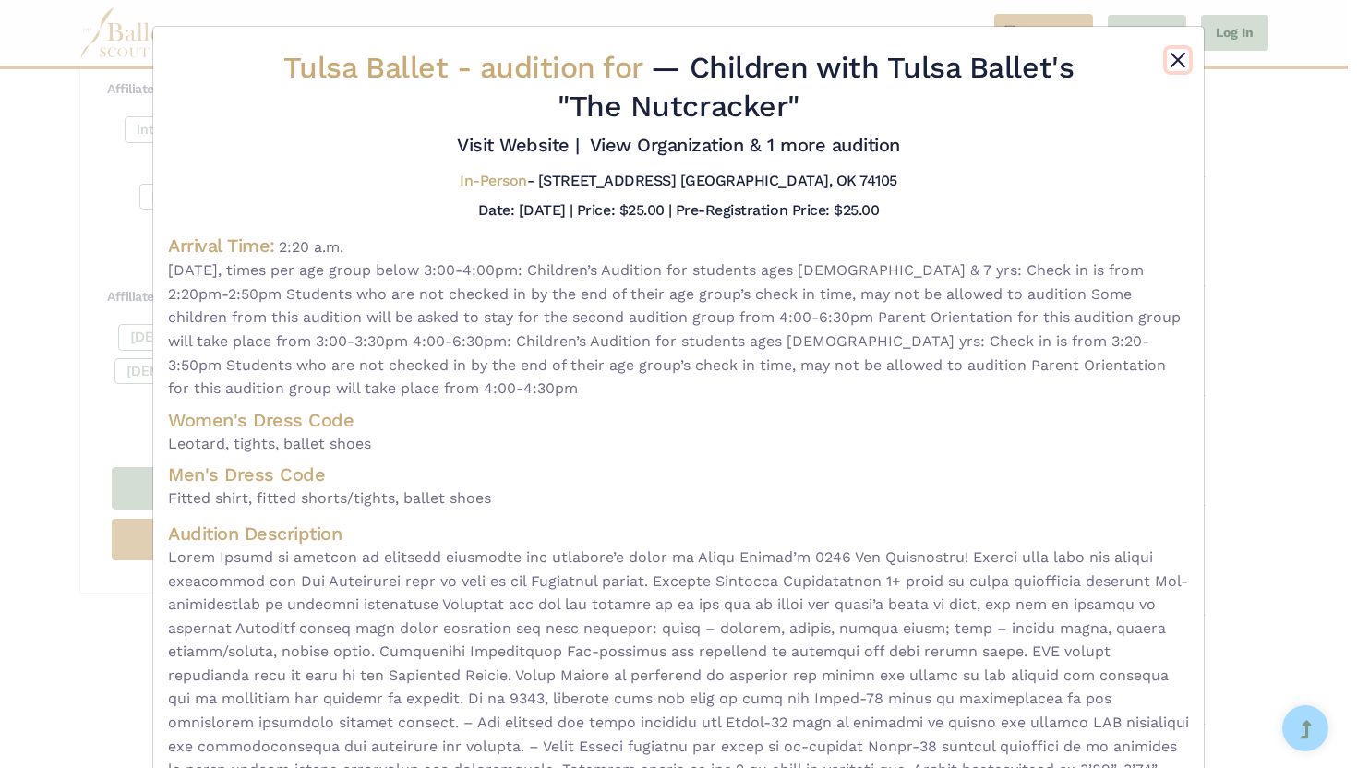
click at [1170, 52] on button "Close" at bounding box center [1178, 60] width 22 height 22
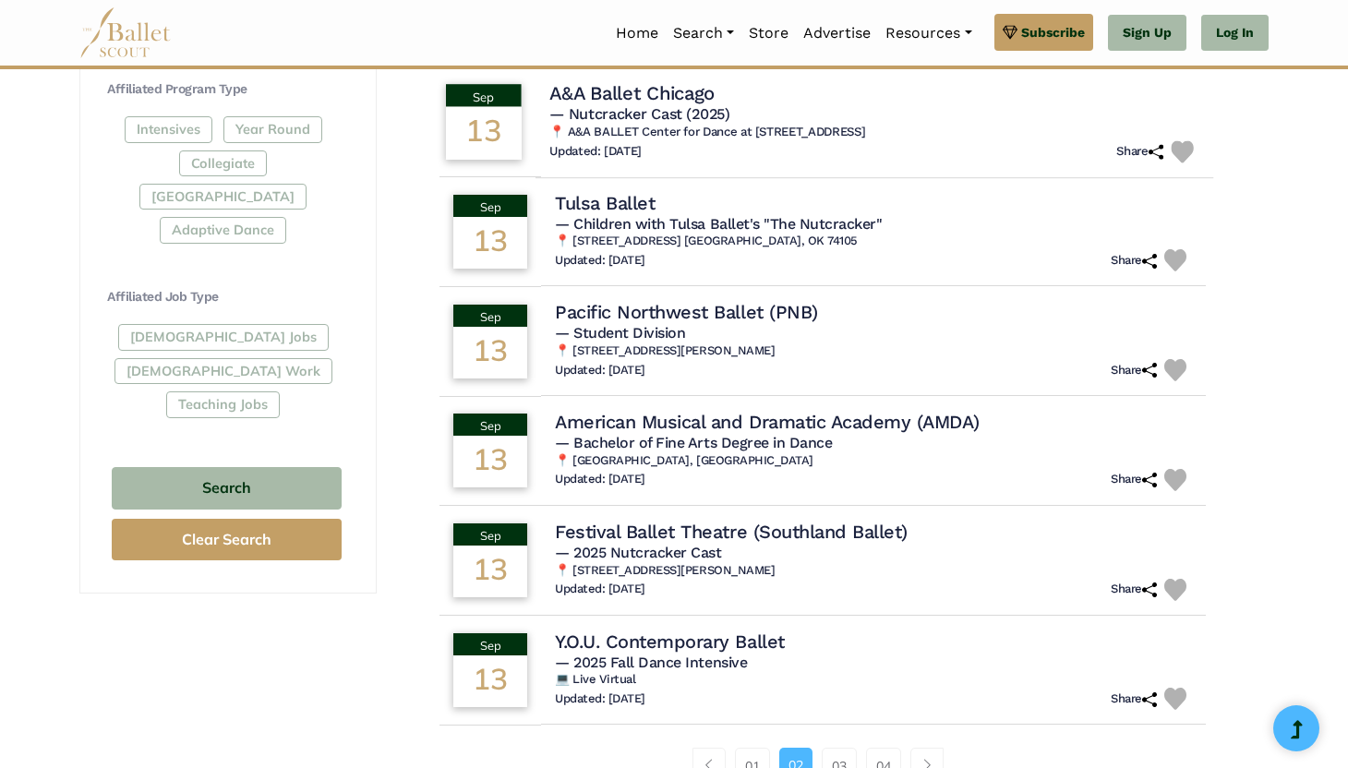
click at [885, 173] on td "A&A Ballet Chicago — Nutcracker Cast (2025) 📍 A&A BALLET Center for Dance at 73…" at bounding box center [873, 122] width 677 height 112
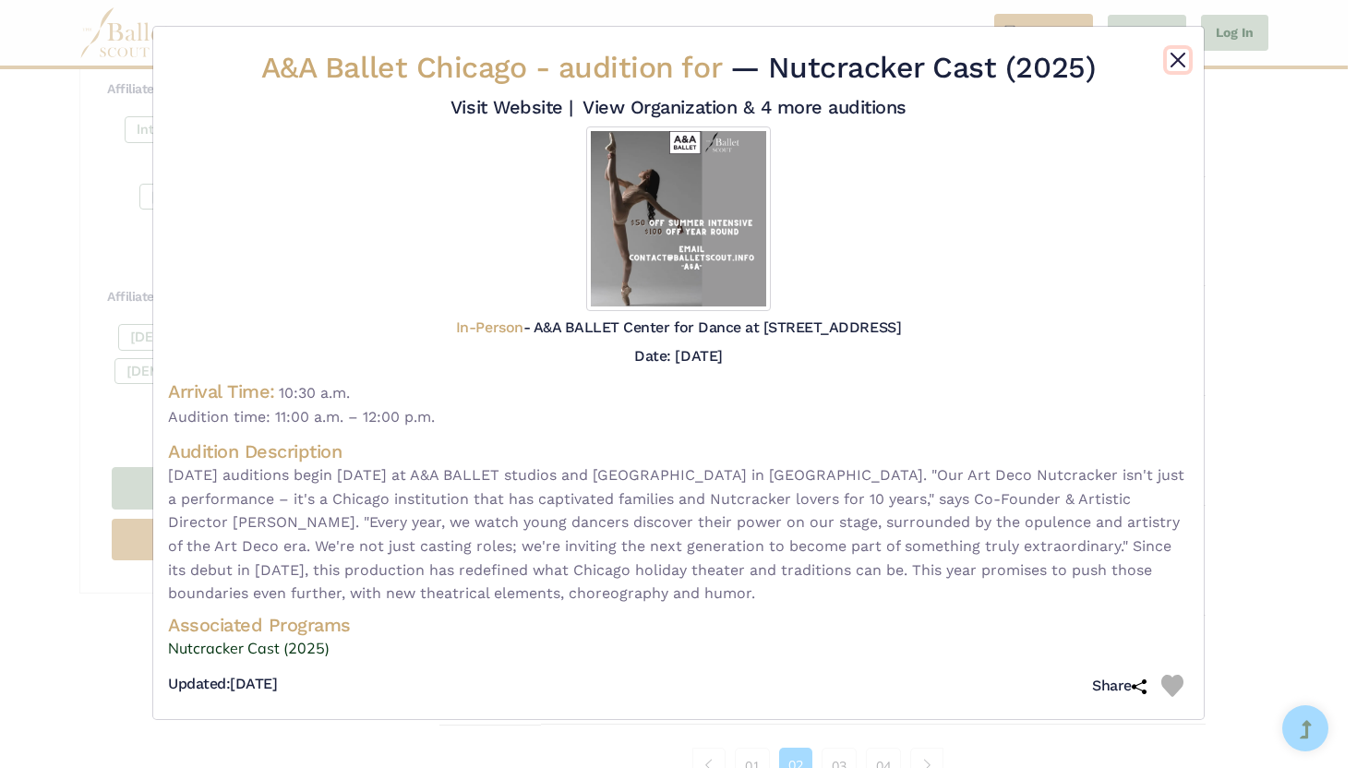
click at [1174, 56] on button "Close" at bounding box center [1178, 60] width 22 height 22
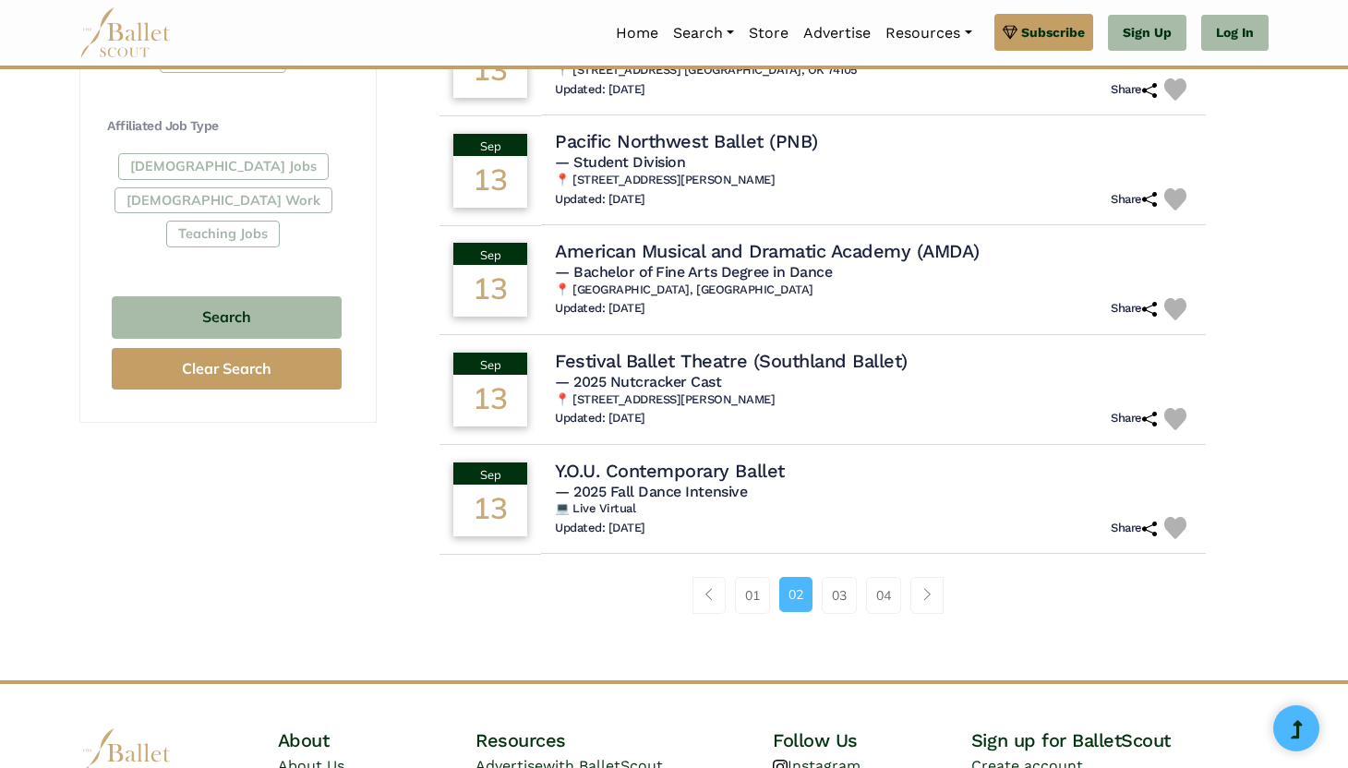
scroll to position [1071, 0]
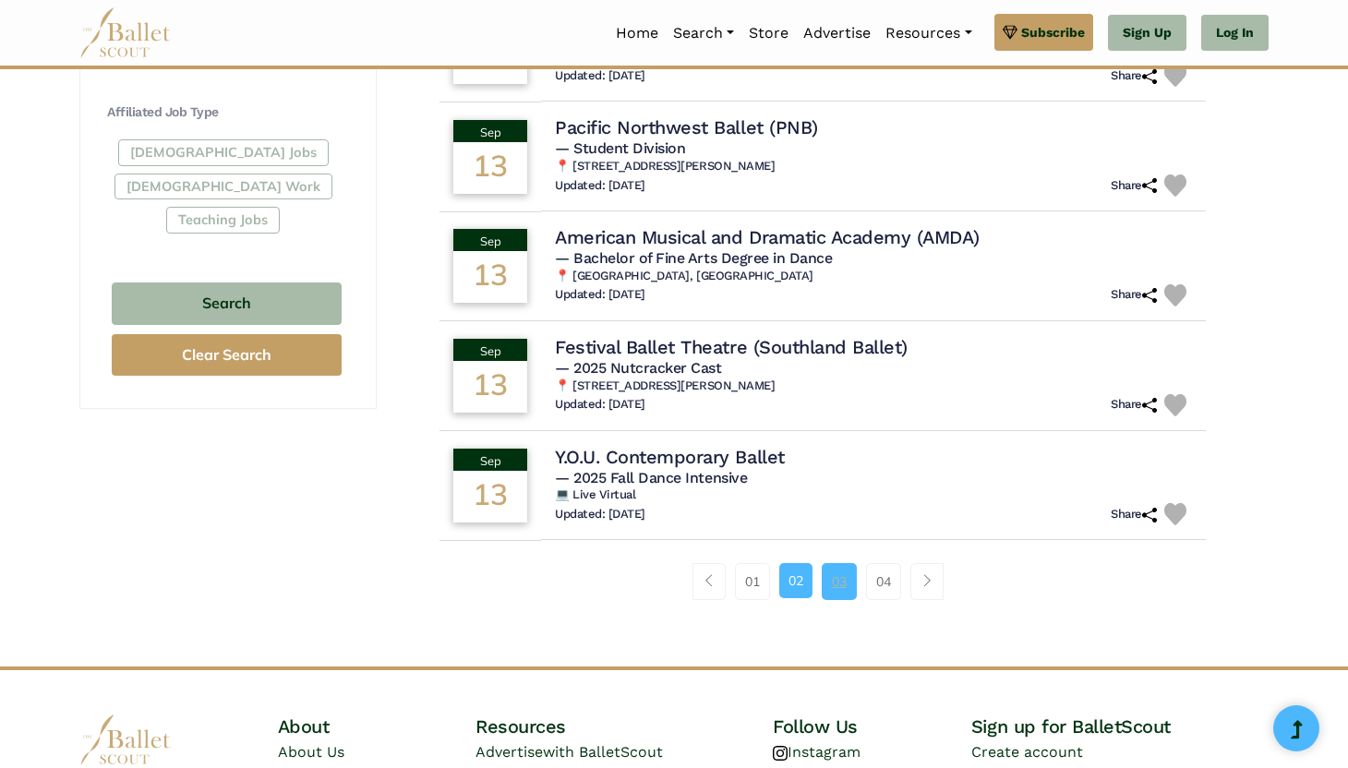
click at [846, 582] on link "03" at bounding box center [838, 581] width 35 height 37
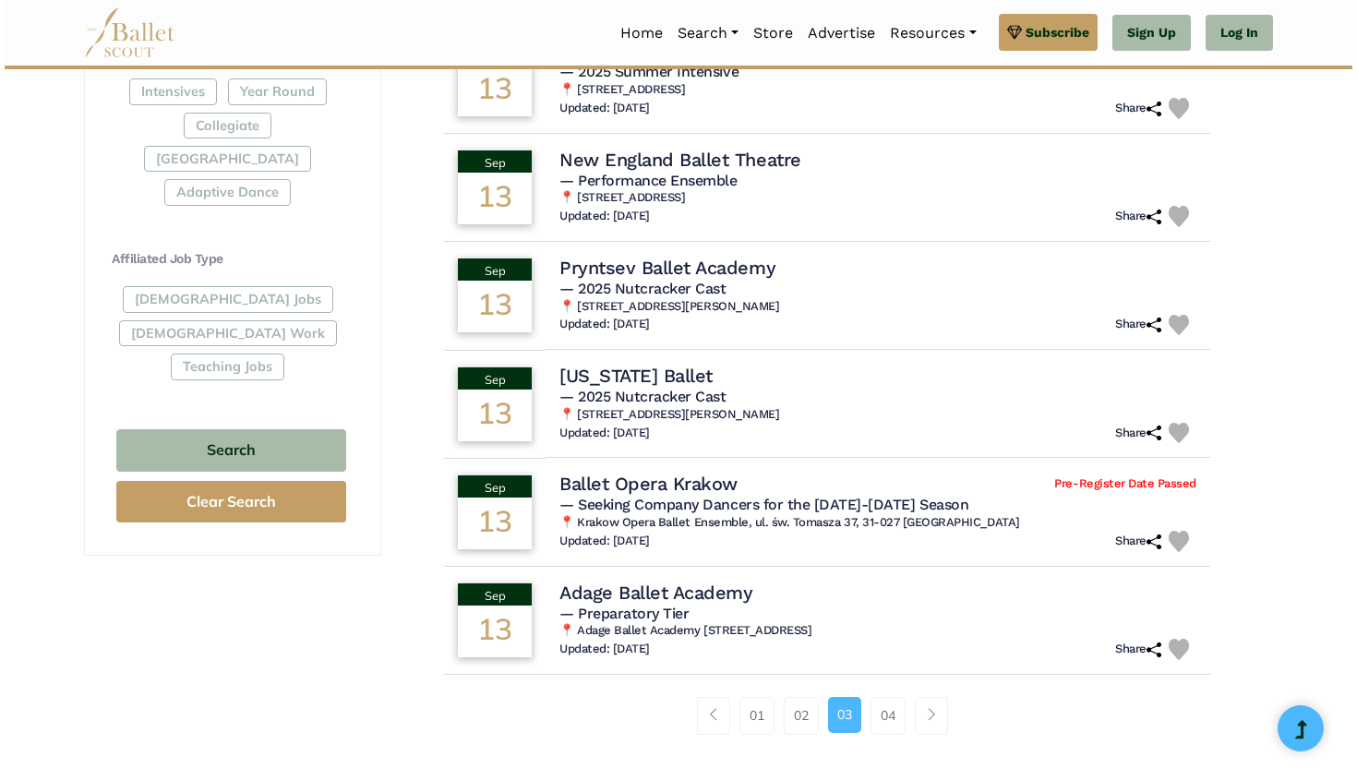
scroll to position [960, 0]
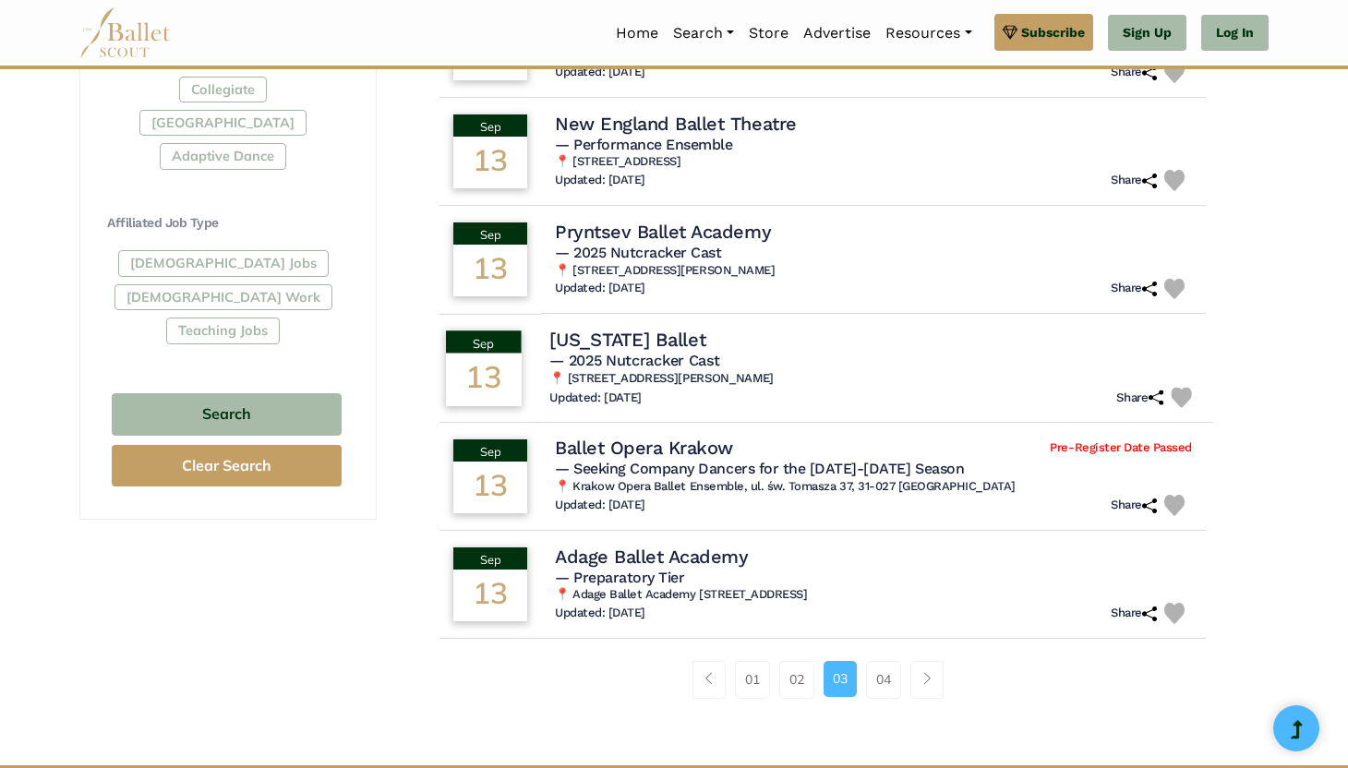
click at [909, 387] on h6 "📍 7-9 Vreeland Road, Florham Park, NJ 07932" at bounding box center [874, 379] width 650 height 16
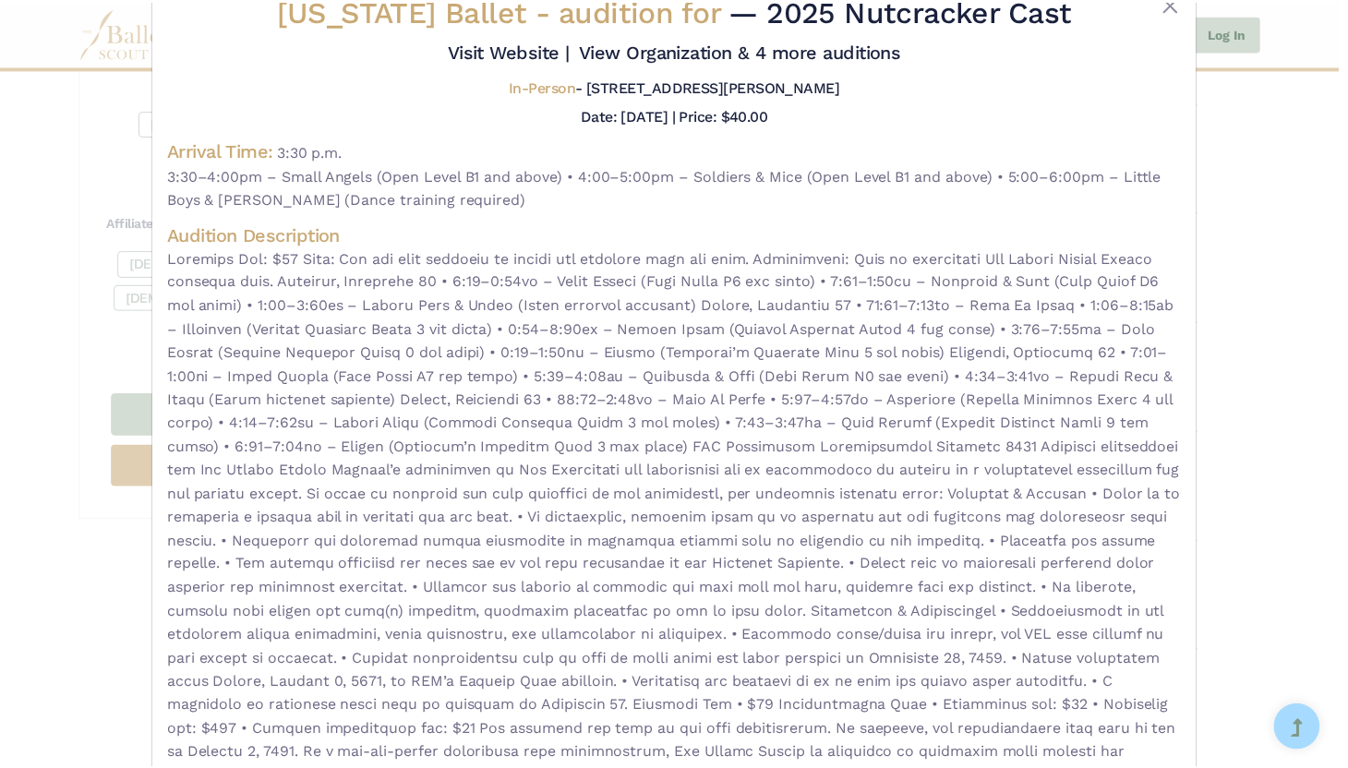
scroll to position [0, 0]
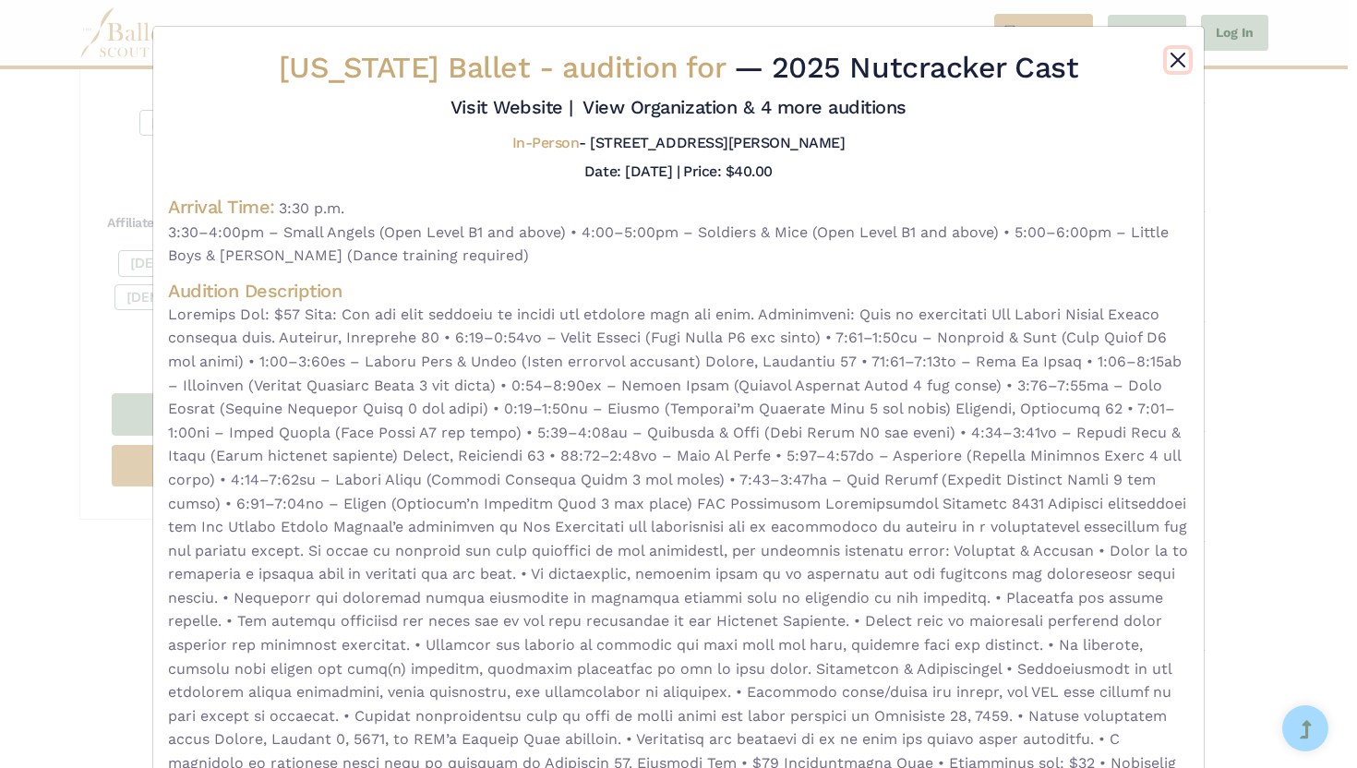
click at [1174, 60] on button "Close" at bounding box center [1178, 60] width 22 height 22
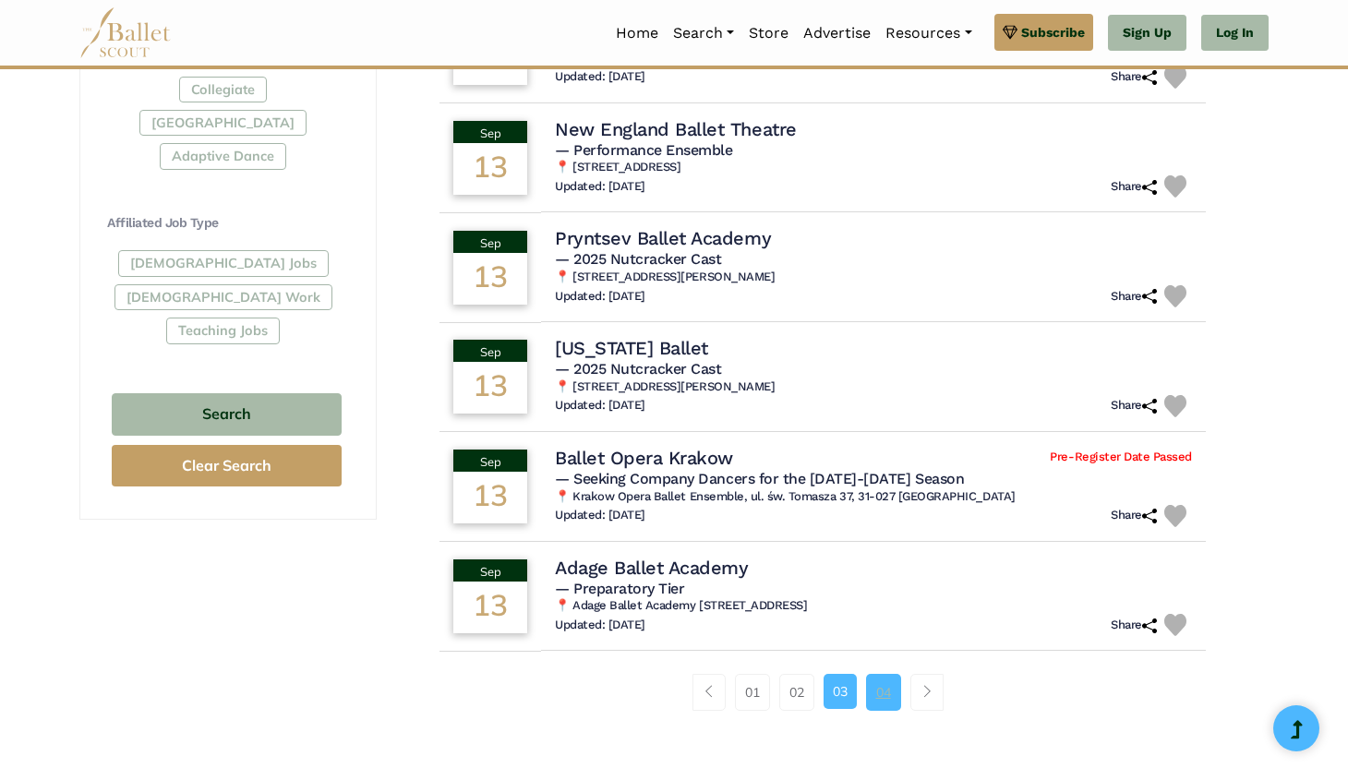
click at [880, 691] on link "04" at bounding box center [883, 692] width 35 height 37
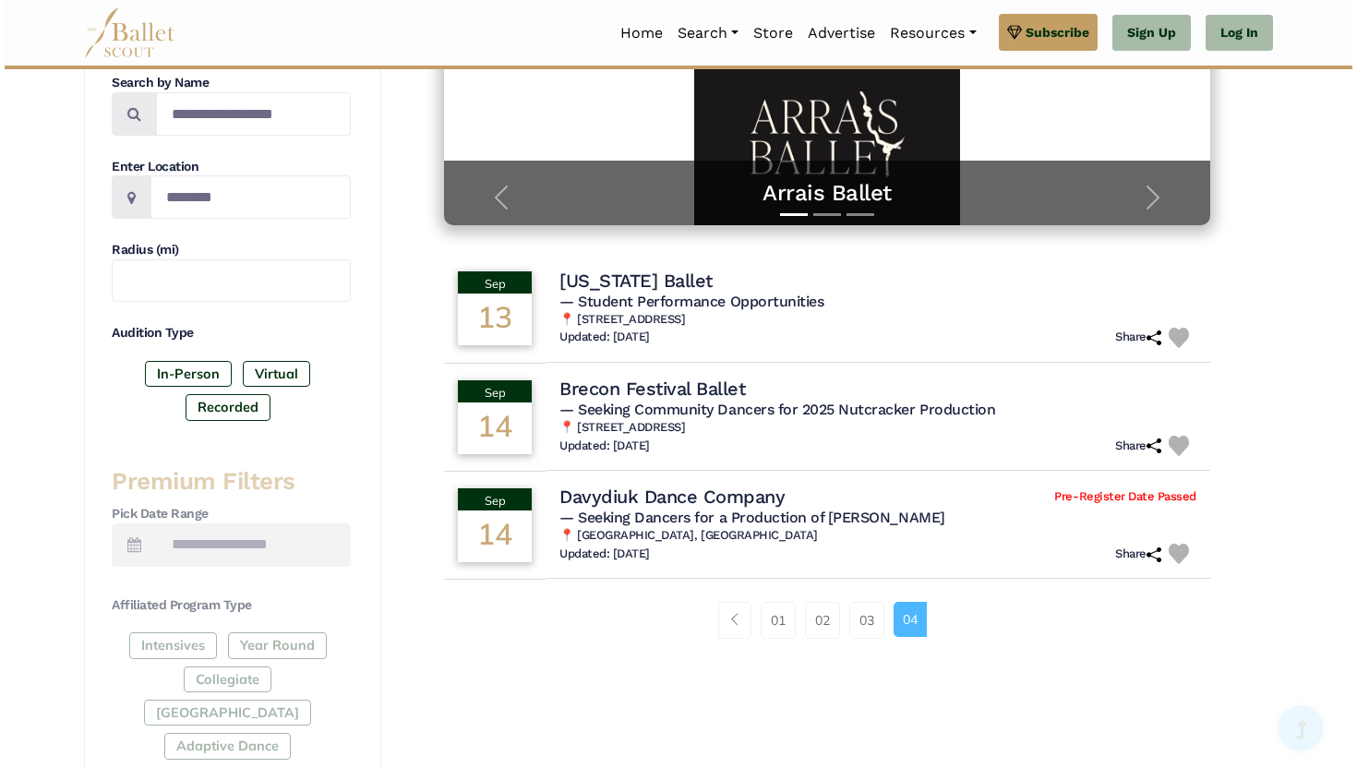
scroll to position [406, 0]
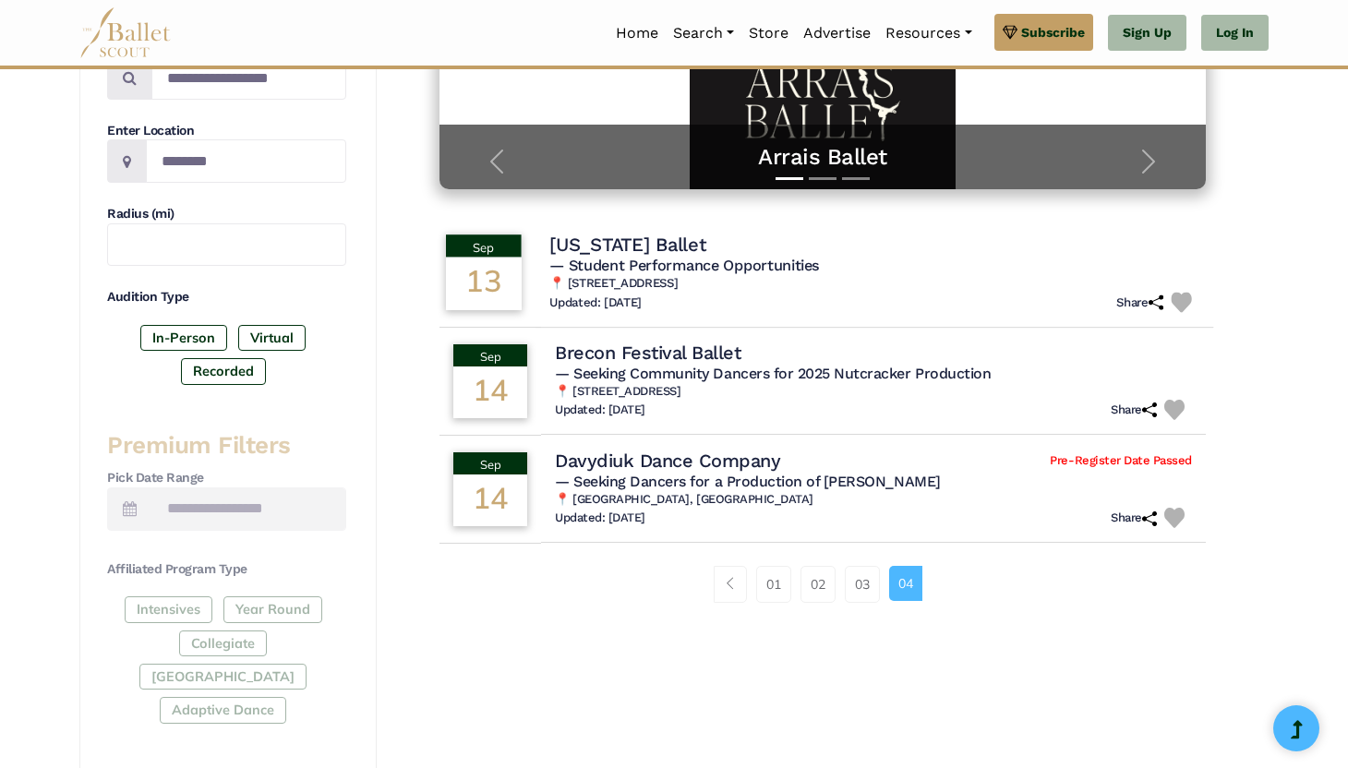
click at [935, 298] on div "Updated: Sept. 11, 2025 Share" at bounding box center [874, 302] width 650 height 21
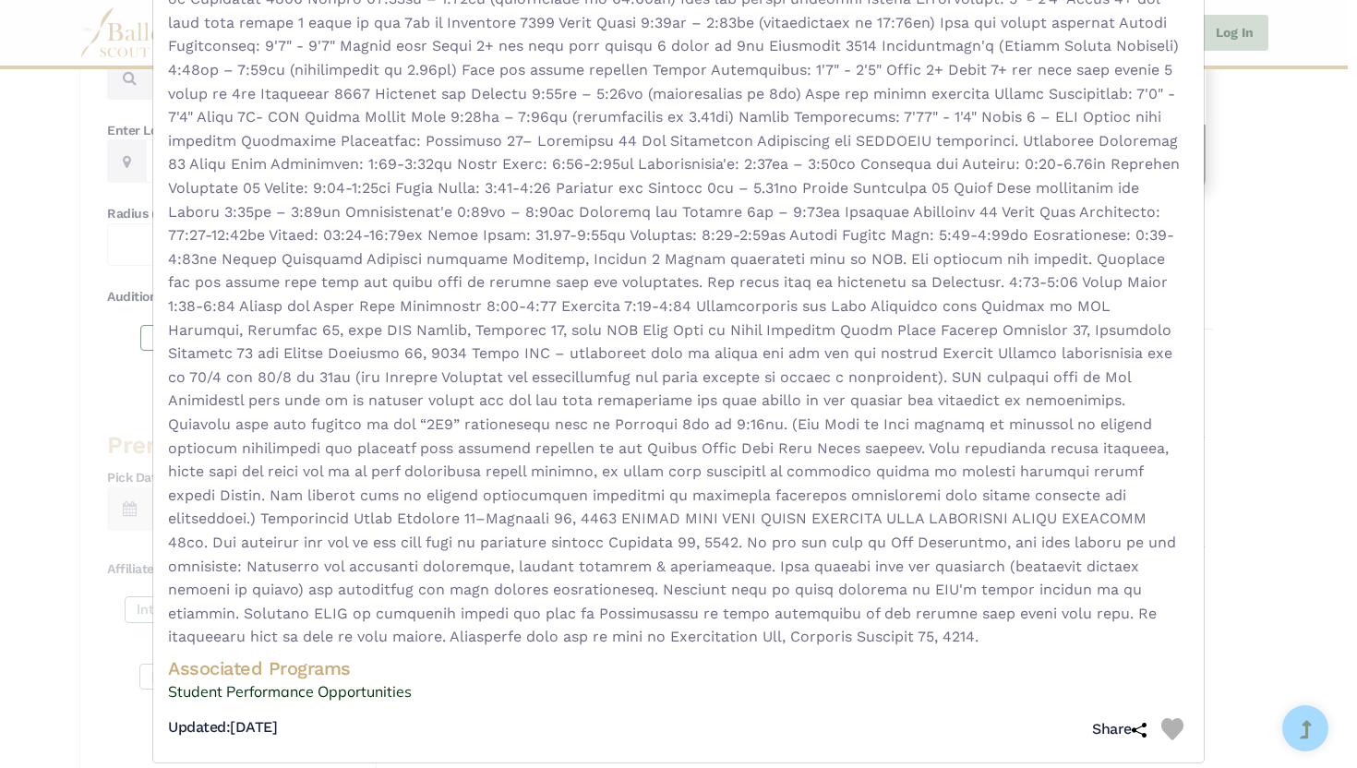
scroll to position [729, 0]
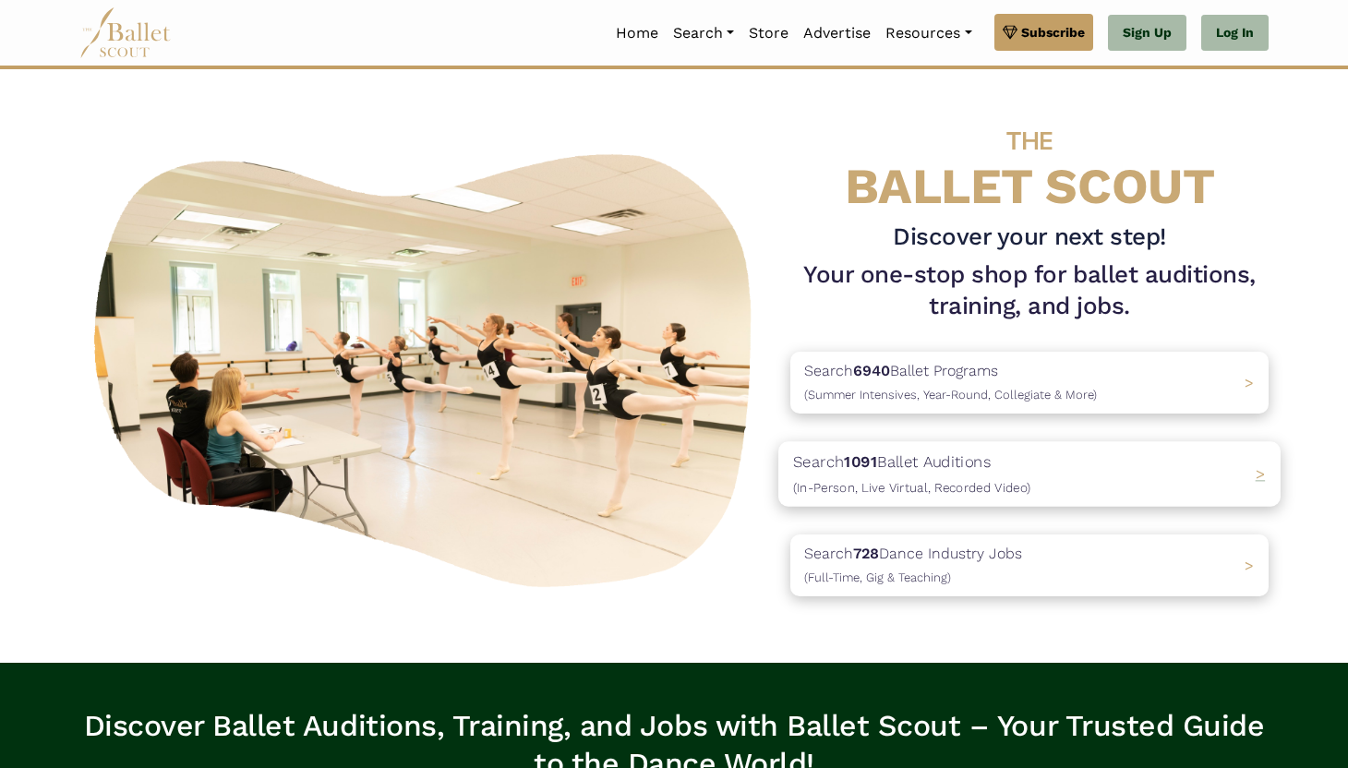
click at [871, 449] on p "Search 1091 Ballet Auditions (In-Person, Live Virtual, Recorded Video)" at bounding box center [911, 474] width 237 height 50
